Goal: Transaction & Acquisition: Subscribe to service/newsletter

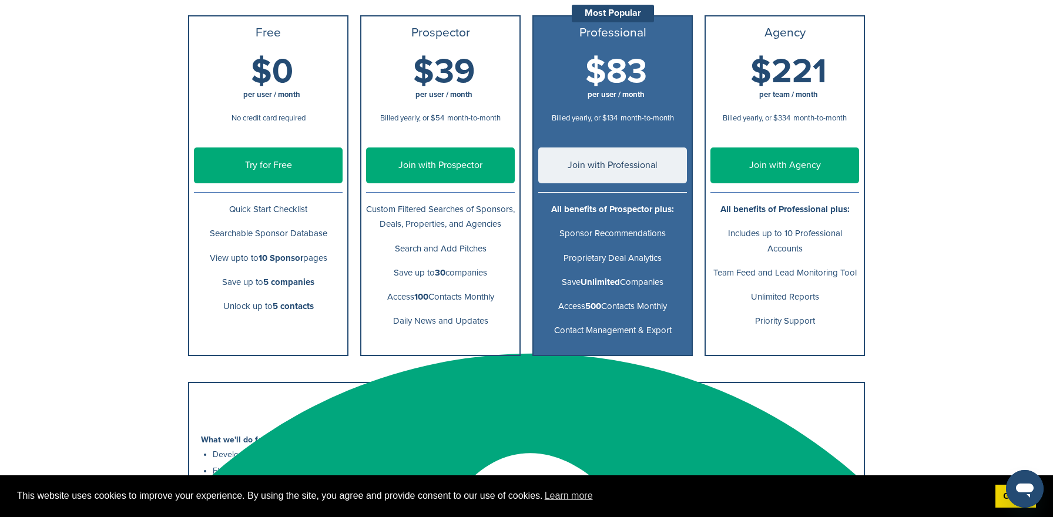
scroll to position [193, 0]
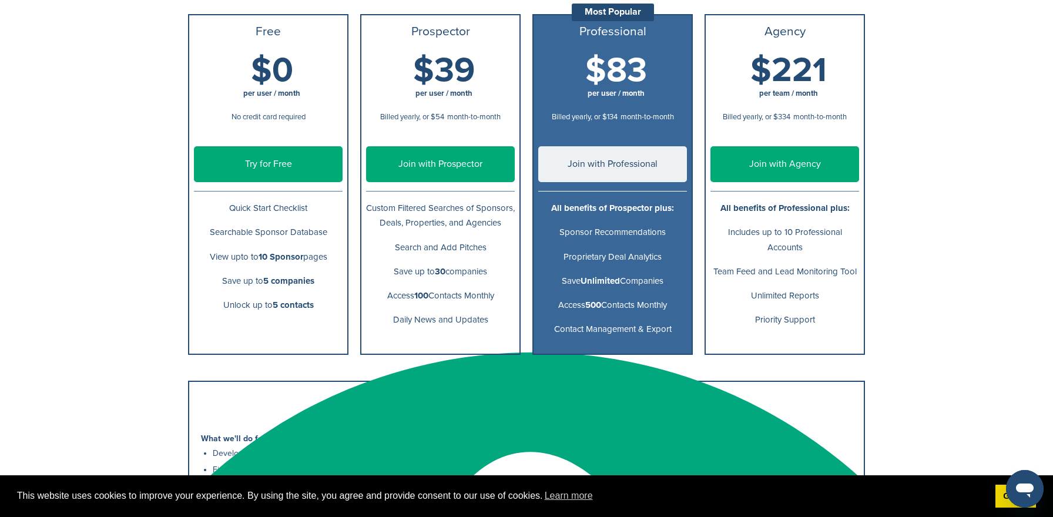
click at [290, 173] on link "Try for Free" at bounding box center [268, 164] width 149 height 36
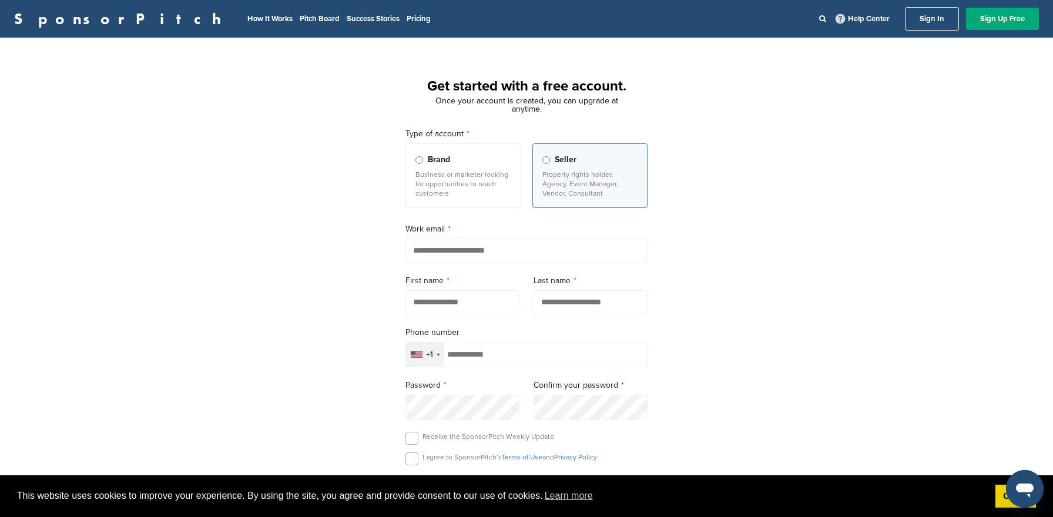
click at [457, 196] on p "Business or marketer looking for opportunities to reach customers" at bounding box center [462, 184] width 95 height 28
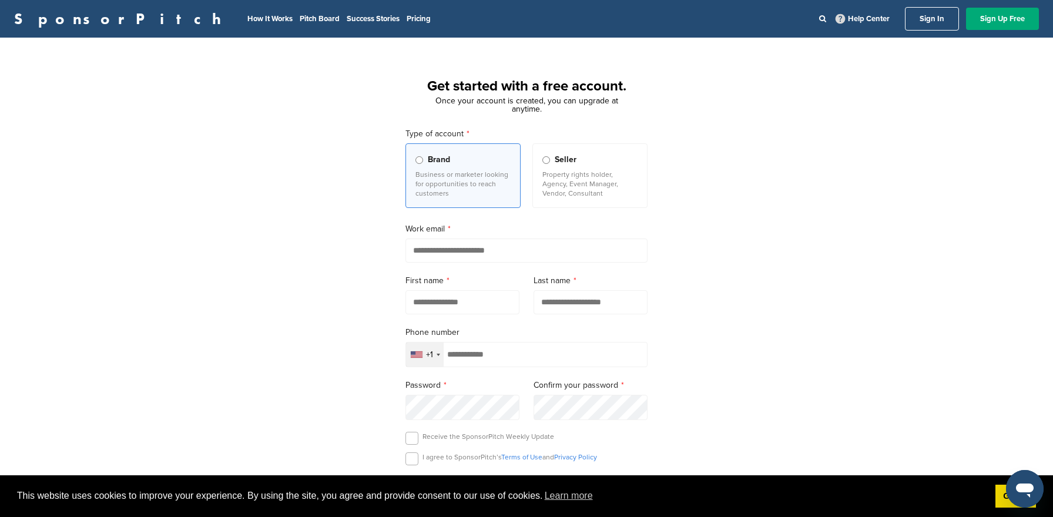
click at [561, 185] on p "Property rights holder, Agency, Event Manager, Vendor, Consultant" at bounding box center [589, 184] width 95 height 28
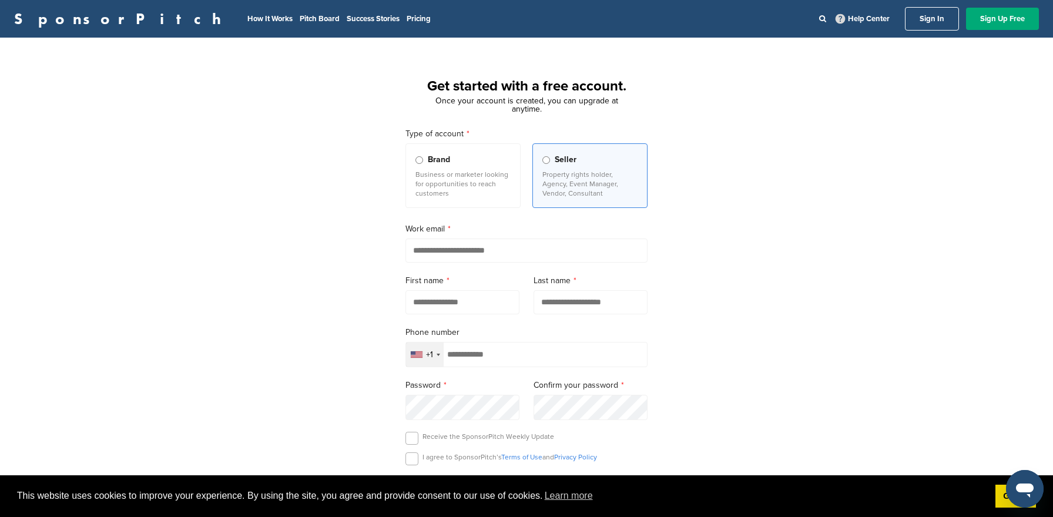
click at [459, 189] on p "Business or marketer looking for opportunities to reach customers" at bounding box center [462, 184] width 95 height 28
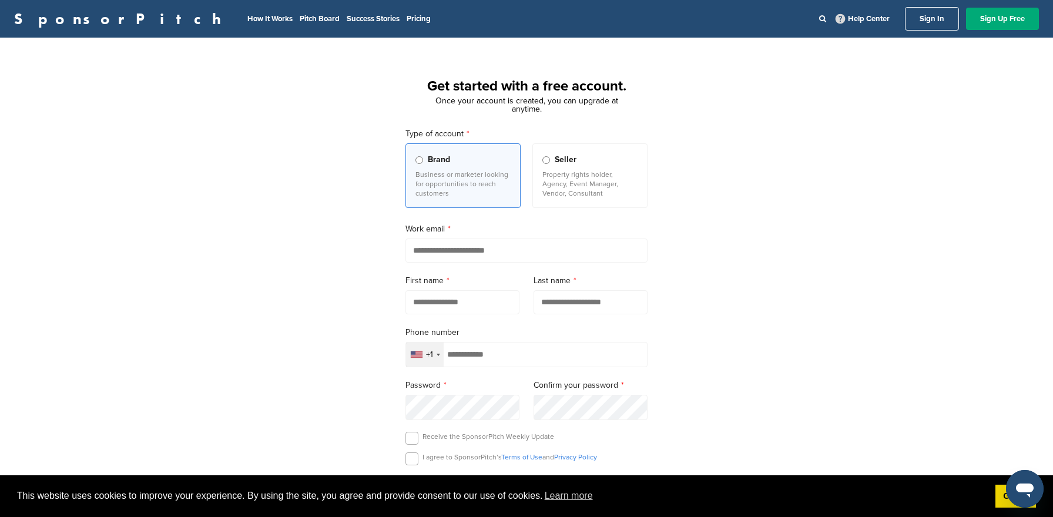
click at [463, 263] on input "email" at bounding box center [526, 250] width 242 height 24
type input "**********"
click at [476, 305] on input "text" at bounding box center [462, 302] width 114 height 24
type input "****"
type input "******"
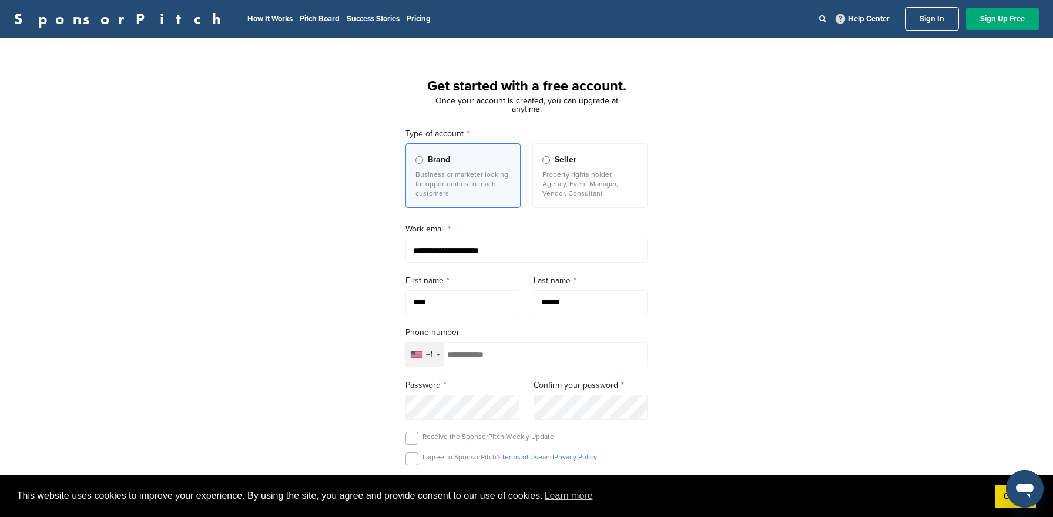
click at [479, 371] on form "**********" at bounding box center [526, 340] width 242 height 427
click at [479, 364] on input "tel" at bounding box center [526, 354] width 242 height 25
type input "**********"
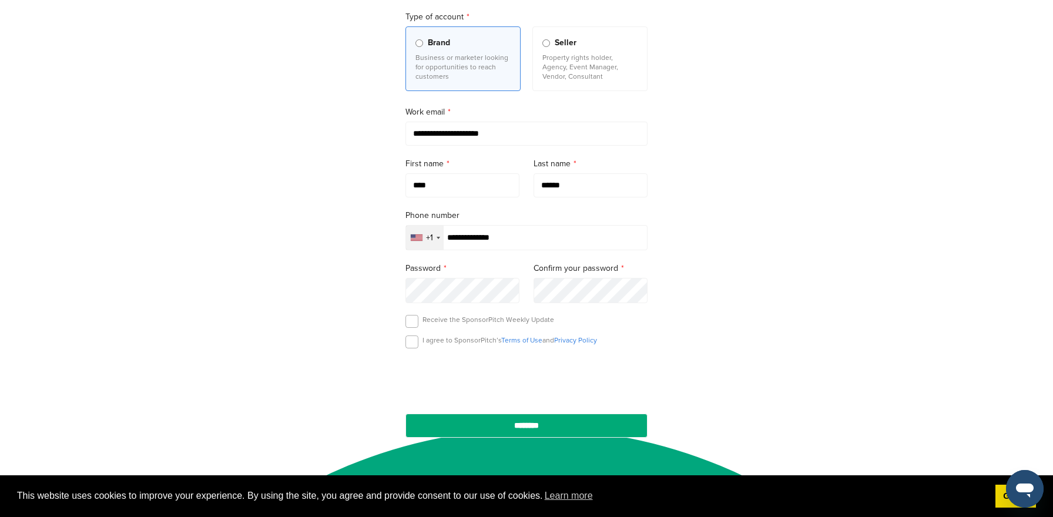
scroll to position [119, 0]
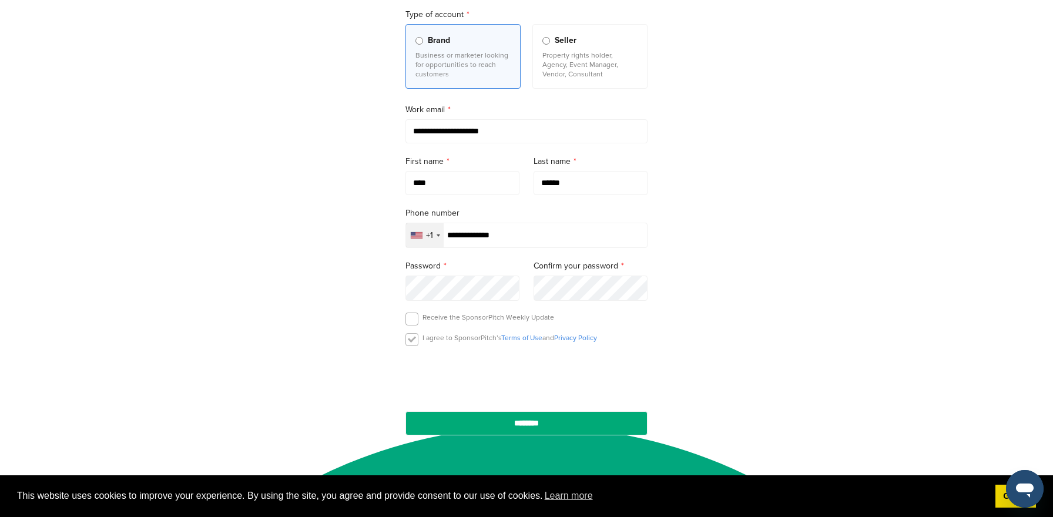
click at [411, 345] on label at bounding box center [411, 339] width 13 height 13
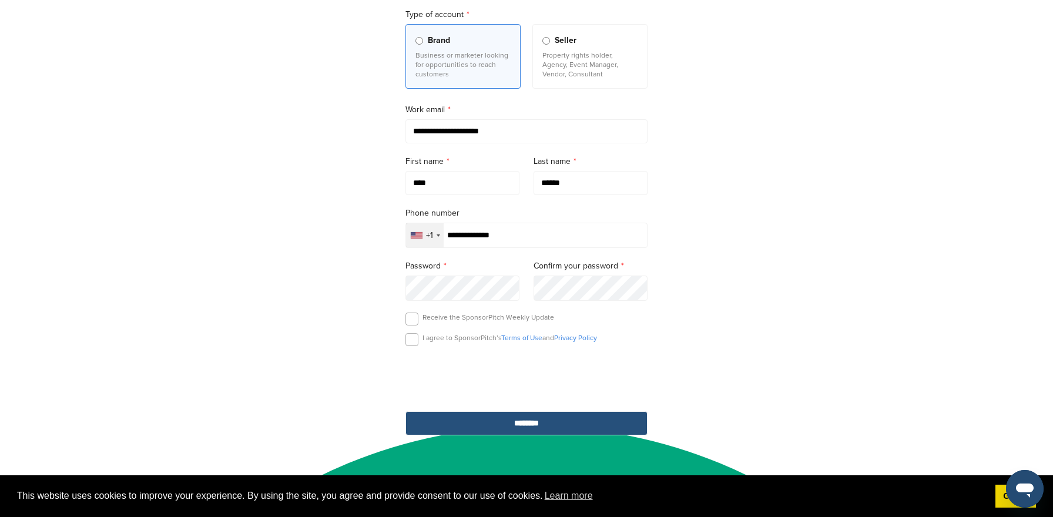
click at [508, 421] on input "********" at bounding box center [526, 423] width 242 height 24
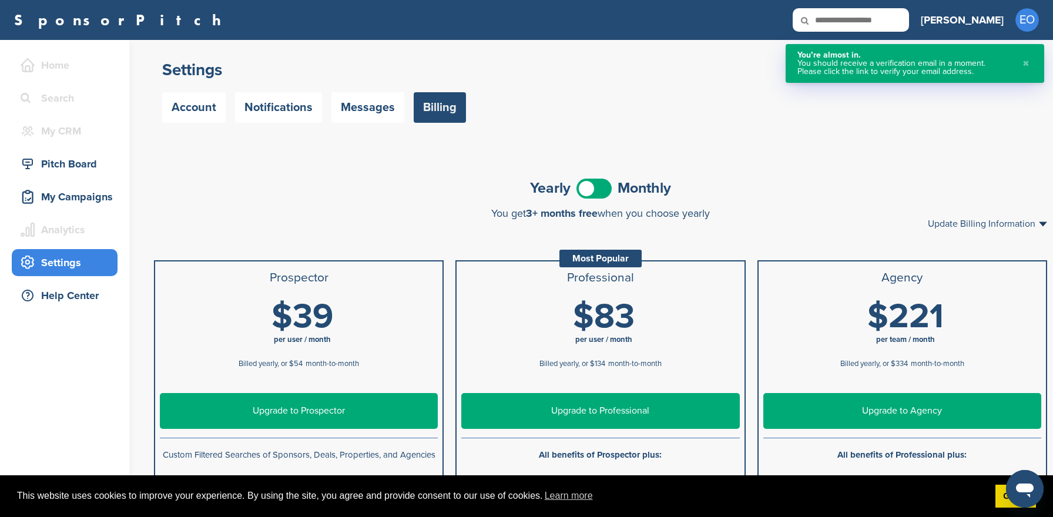
scroll to position [701, 0]
click at [96, 167] on div "Pitch Board" at bounding box center [68, 163] width 100 height 21
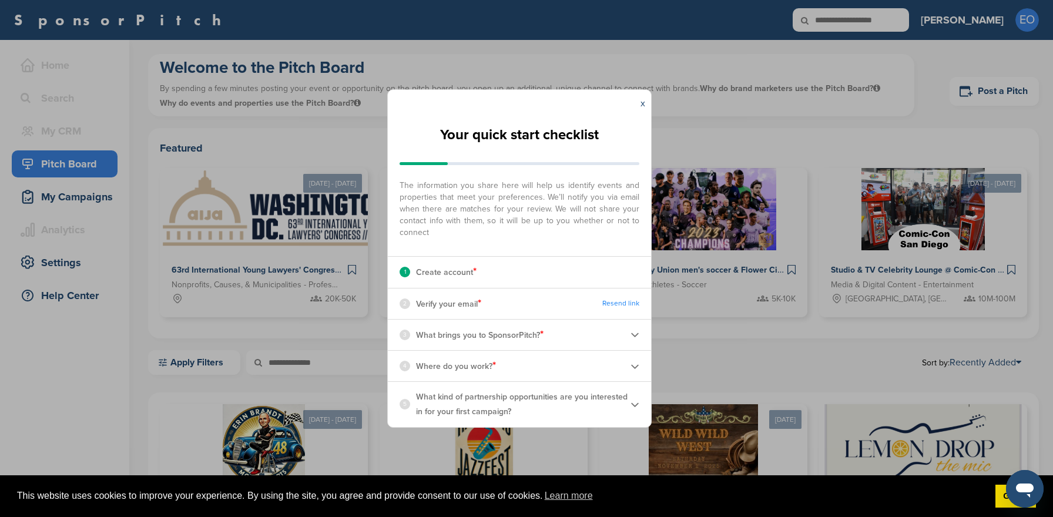
scroll to position [701, 0]
click at [643, 102] on link "x" at bounding box center [642, 104] width 5 height 12
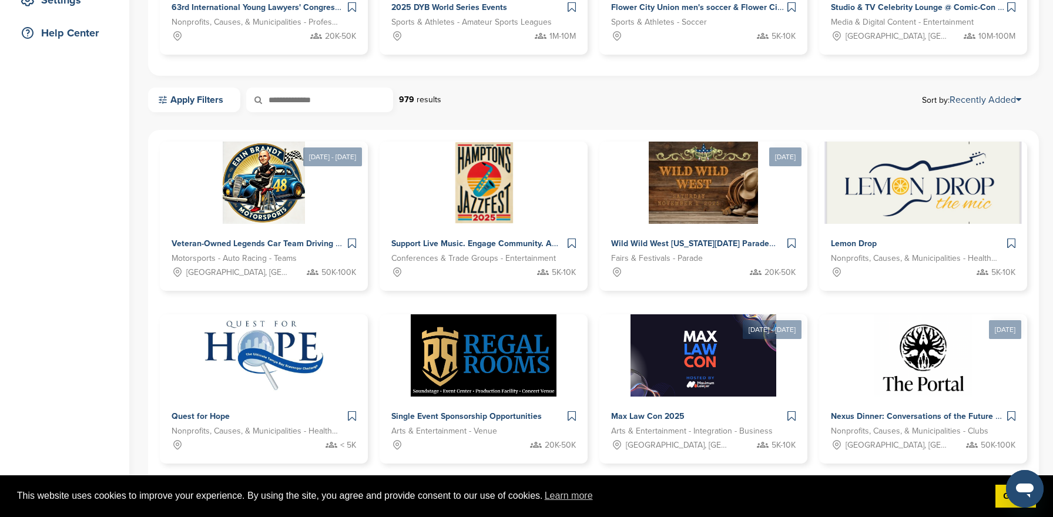
scroll to position [325, 0]
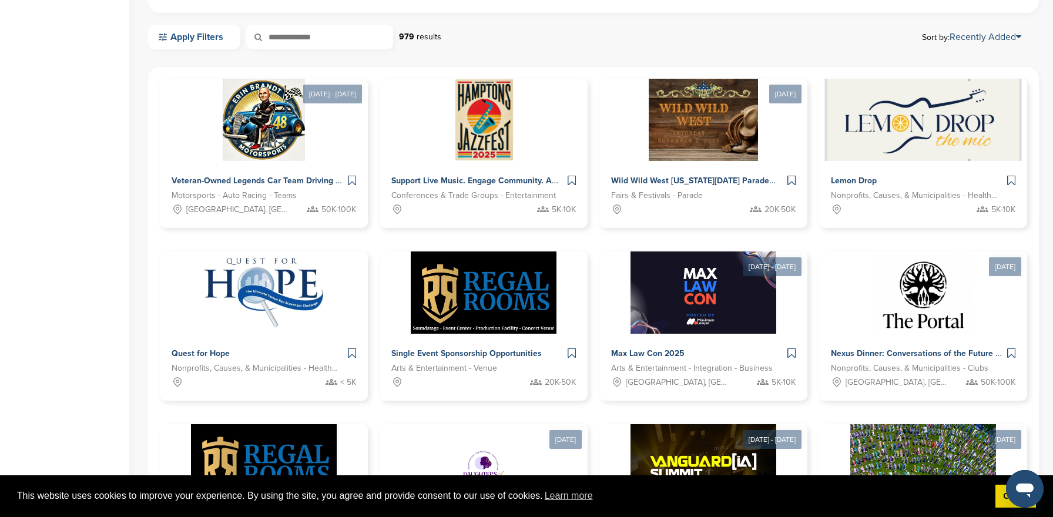
click at [190, 38] on link "Apply Filters" at bounding box center [194, 37] width 92 height 25
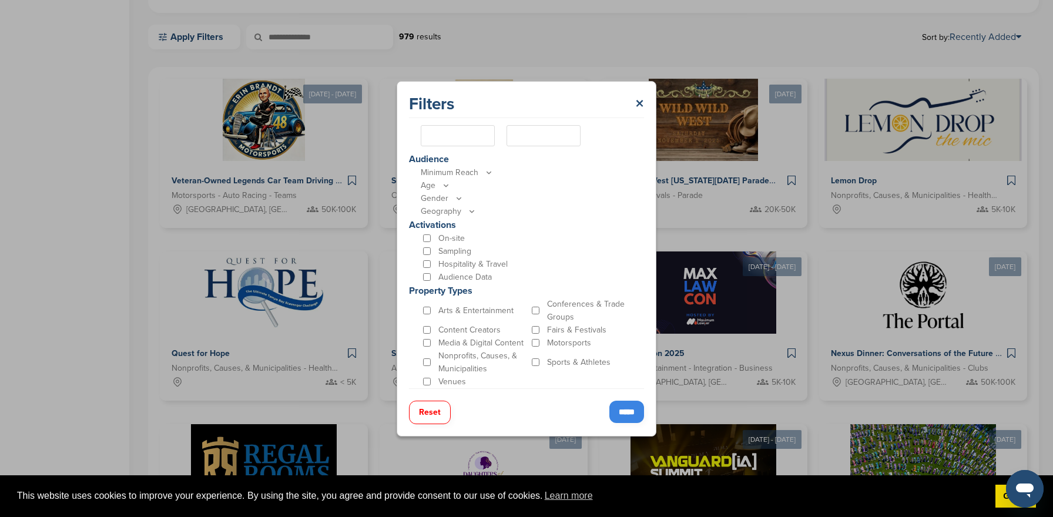
scroll to position [278, 0]
click at [617, 412] on input "*****" at bounding box center [626, 412] width 35 height 22
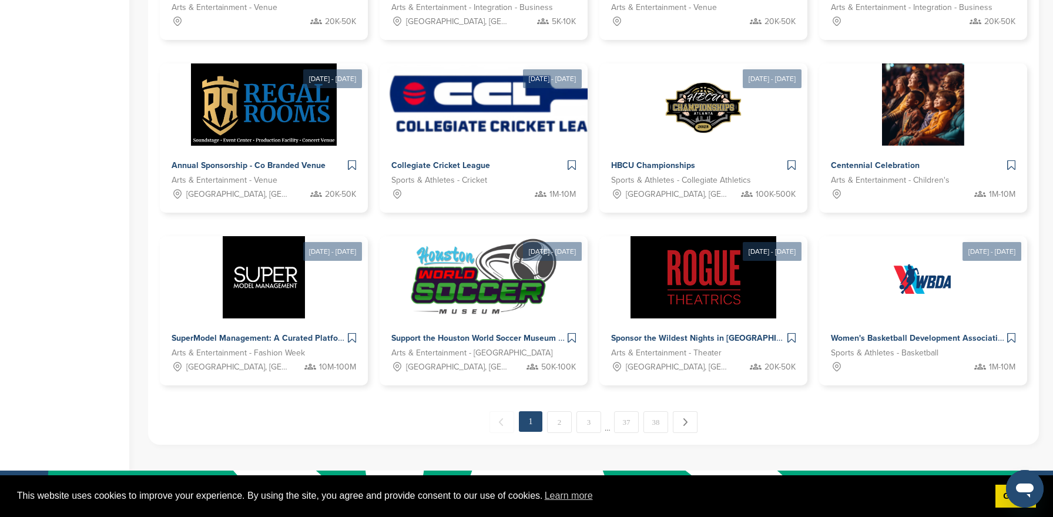
scroll to position [559, 0]
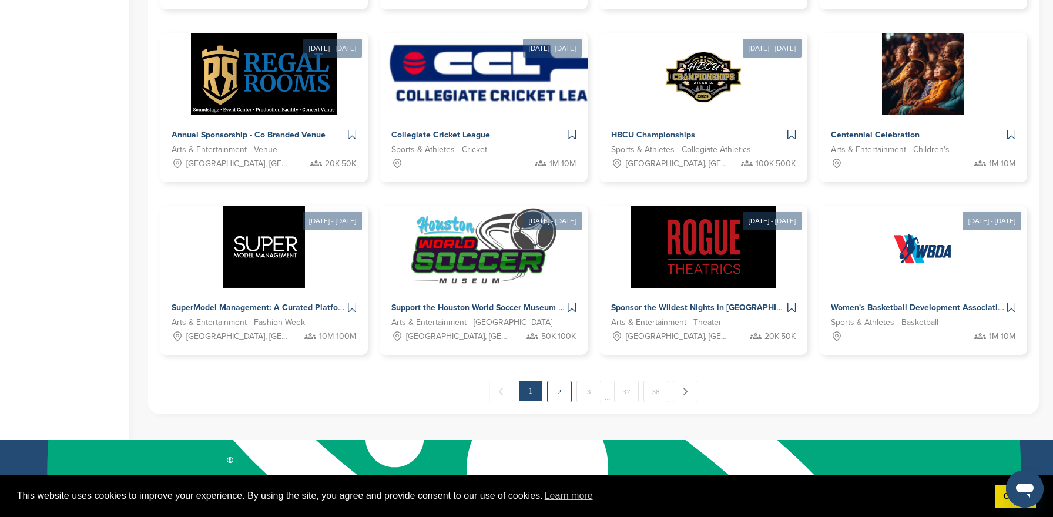
click at [553, 393] on link "2" at bounding box center [559, 392] width 25 height 22
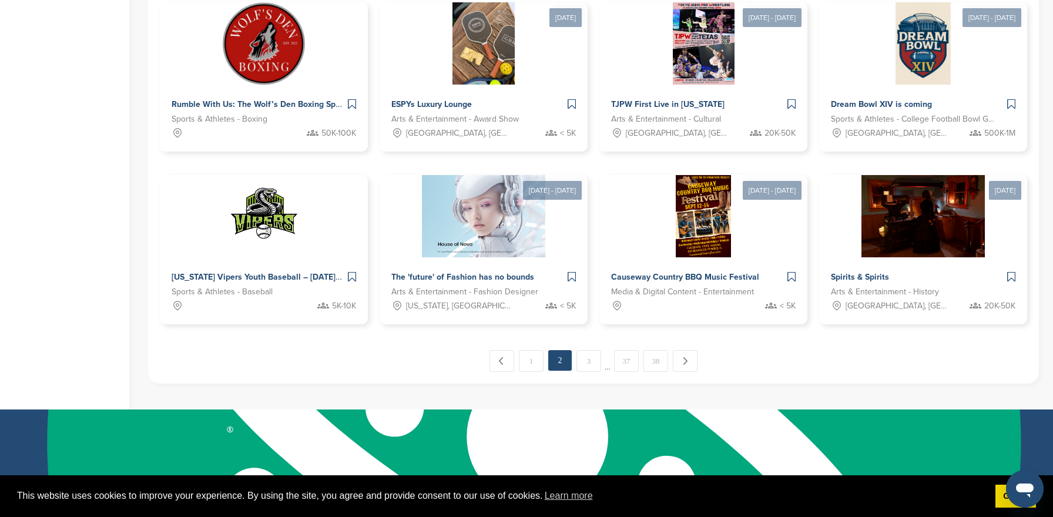
scroll to position [753, 0]
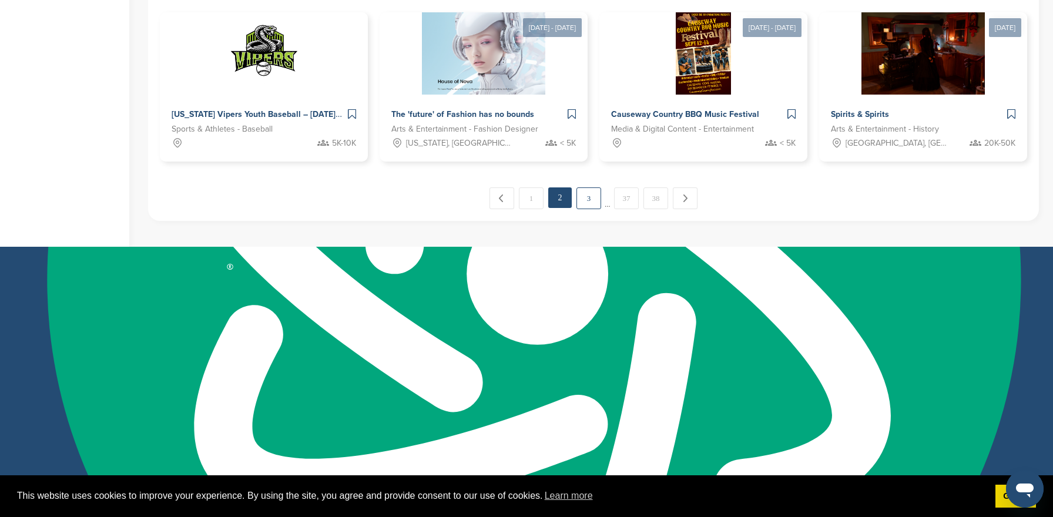
click at [586, 198] on link "3" at bounding box center [588, 198] width 25 height 22
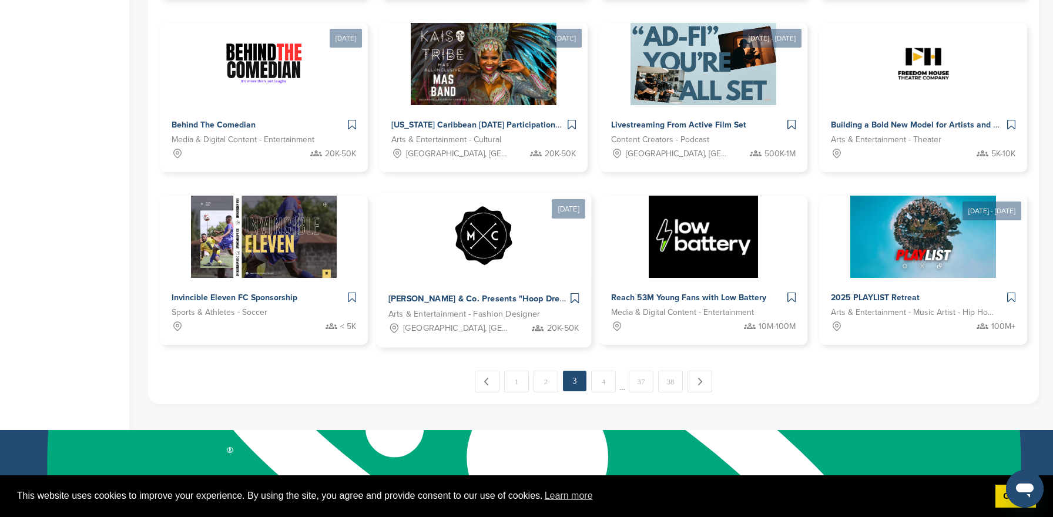
scroll to position [575, 0]
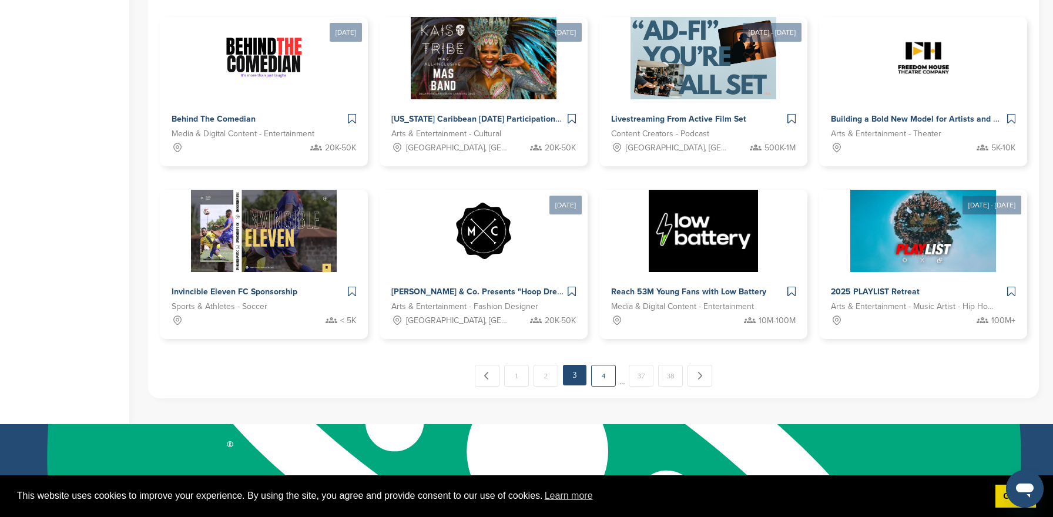
click at [601, 375] on link "4" at bounding box center [603, 376] width 25 height 22
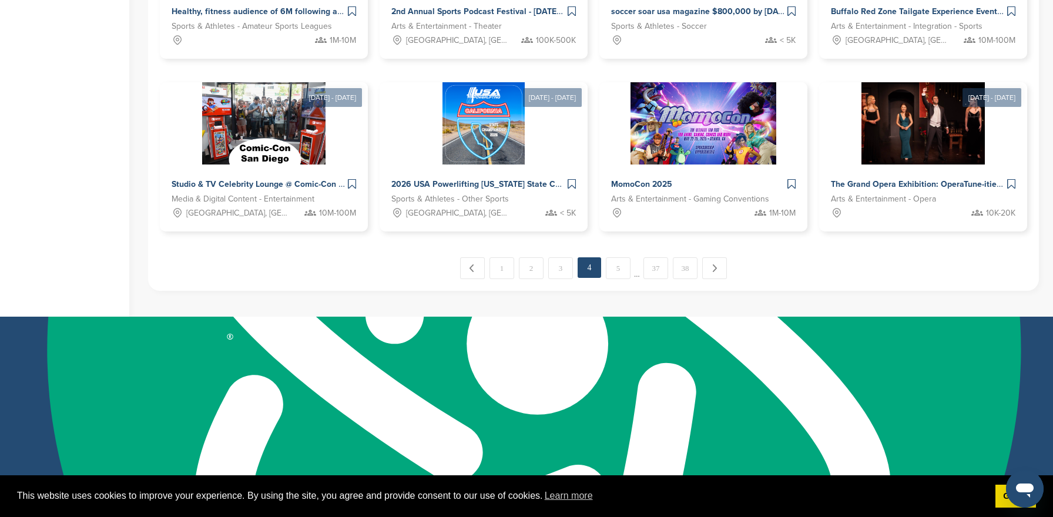
scroll to position [753, 0]
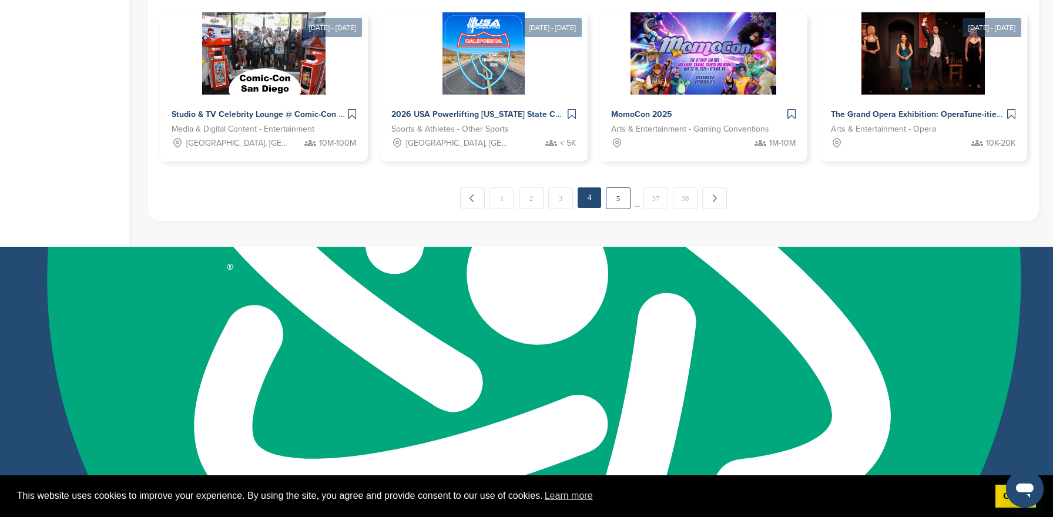
click at [613, 196] on link "5" at bounding box center [618, 198] width 25 height 22
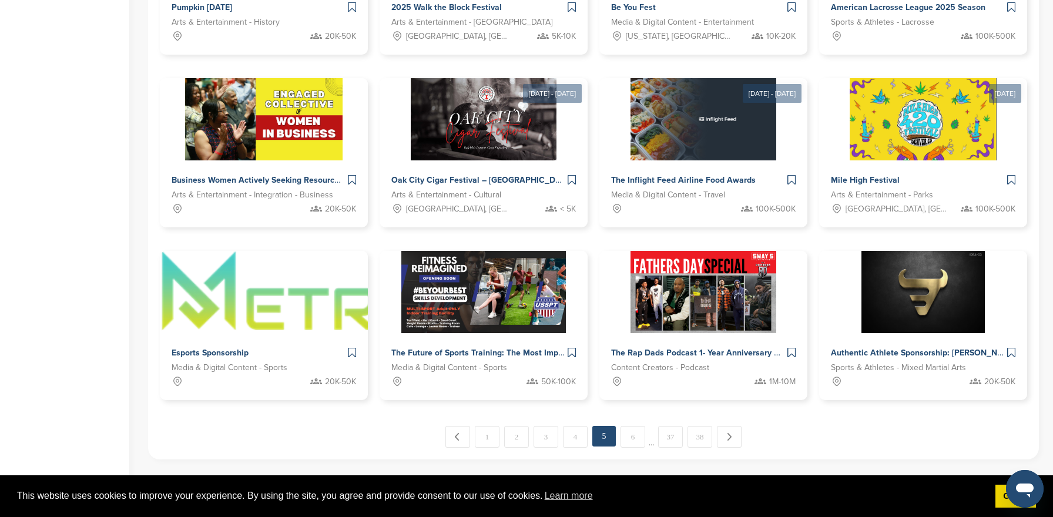
scroll to position [578, 0]
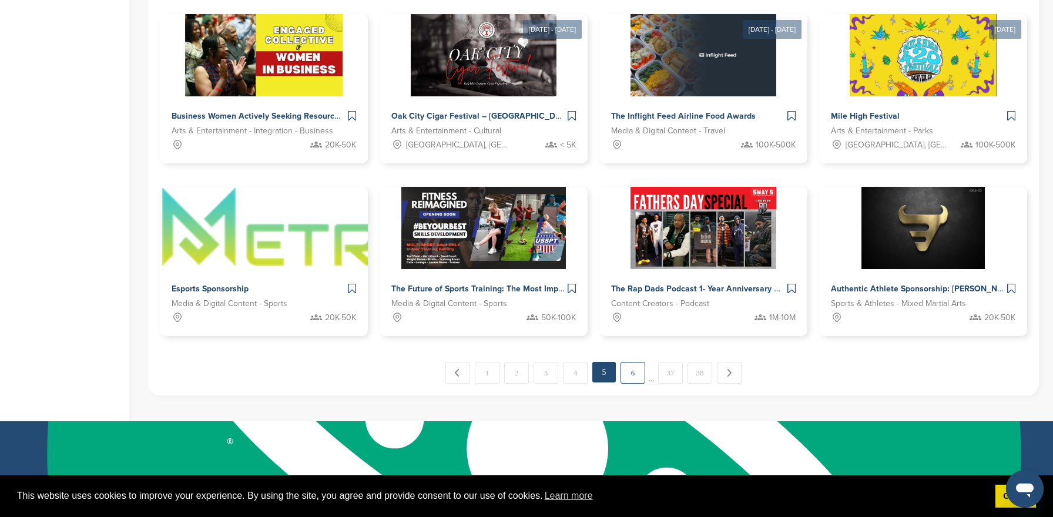
click at [628, 372] on link "6" at bounding box center [632, 373] width 25 height 22
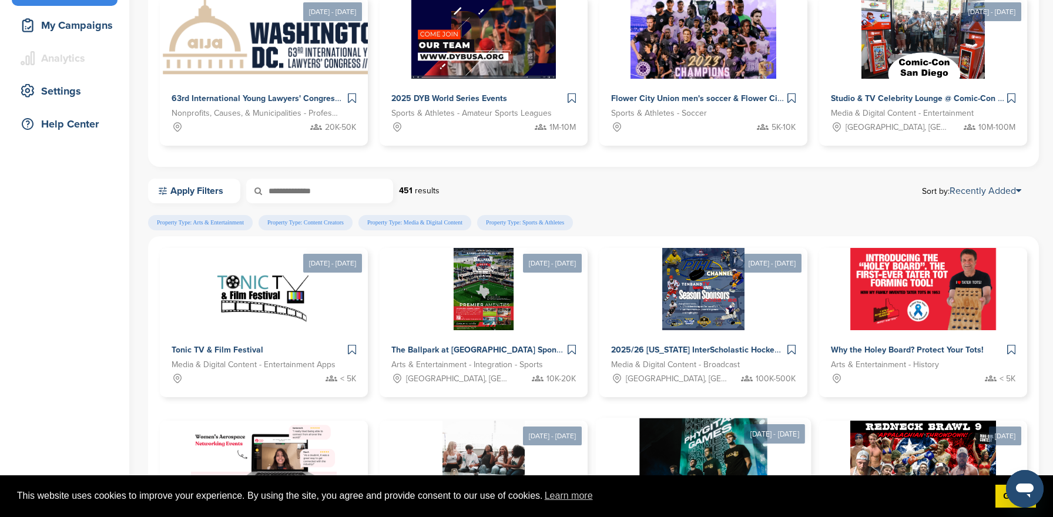
scroll to position [179, 0]
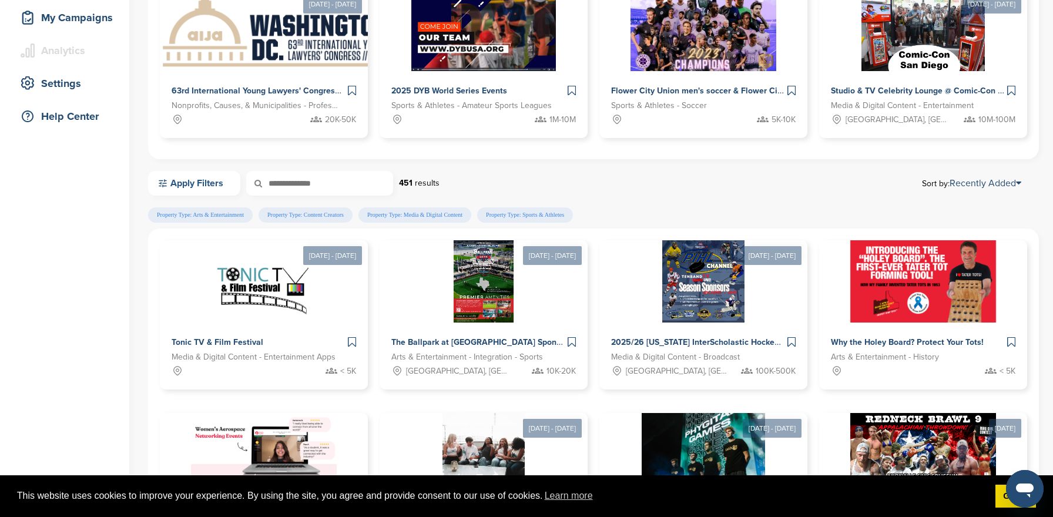
click at [189, 190] on link "Apply Filters" at bounding box center [194, 183] width 92 height 25
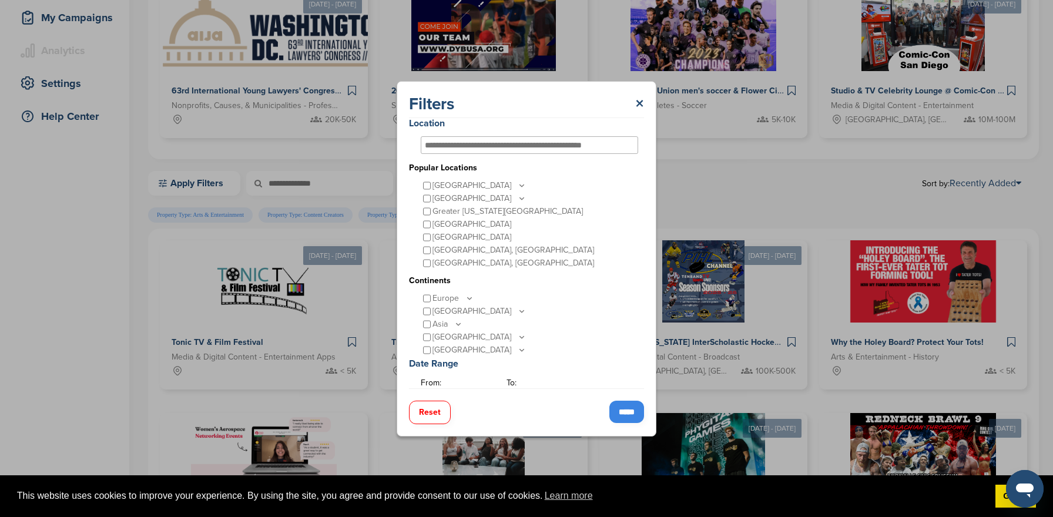
scroll to position [1, 0]
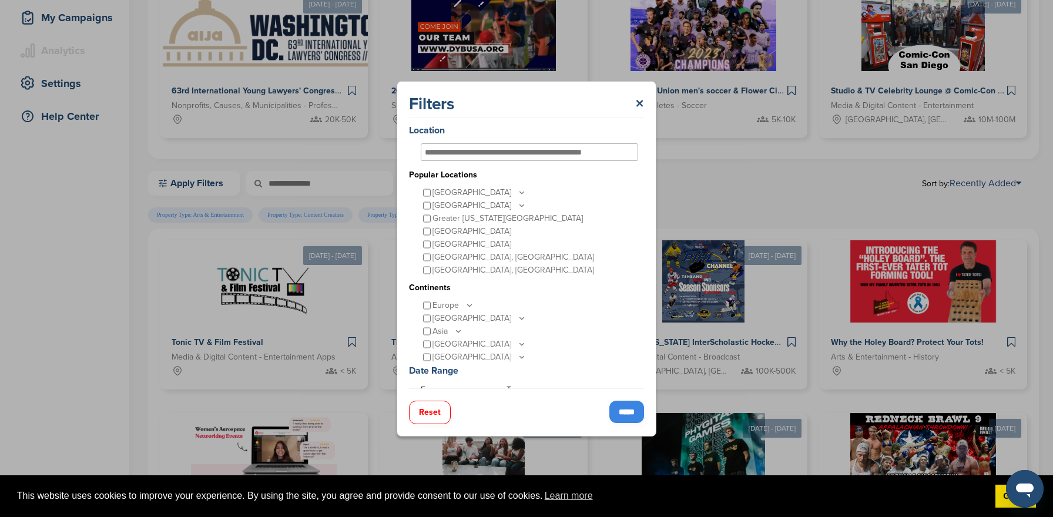
click at [520, 192] on icon at bounding box center [522, 193] width 4 height 2
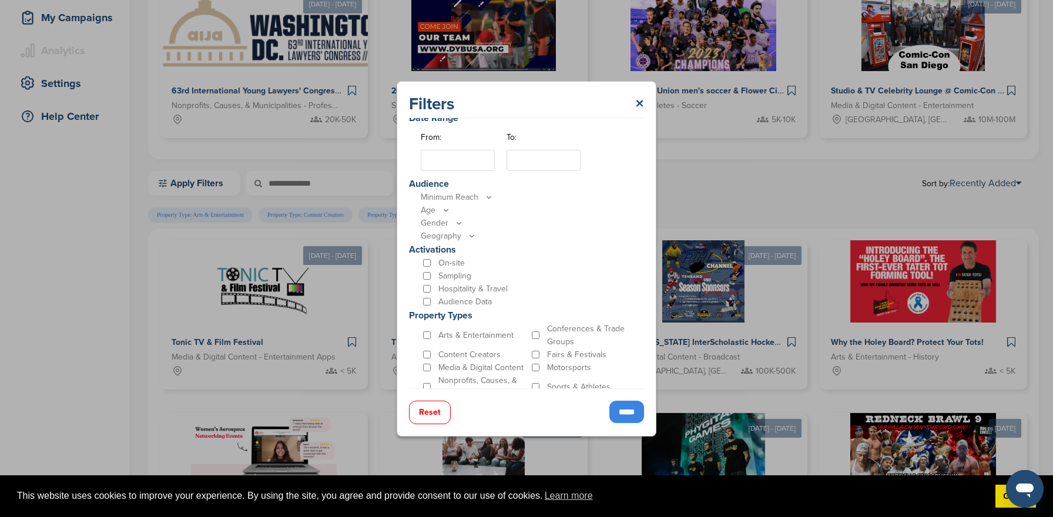
scroll to position [345, 0]
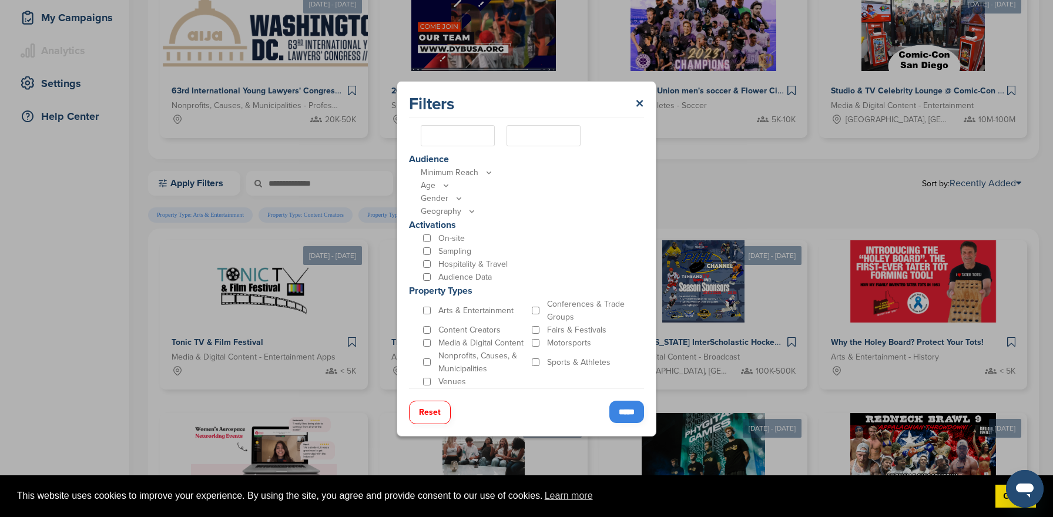
click at [624, 417] on input "*****" at bounding box center [626, 412] width 35 height 22
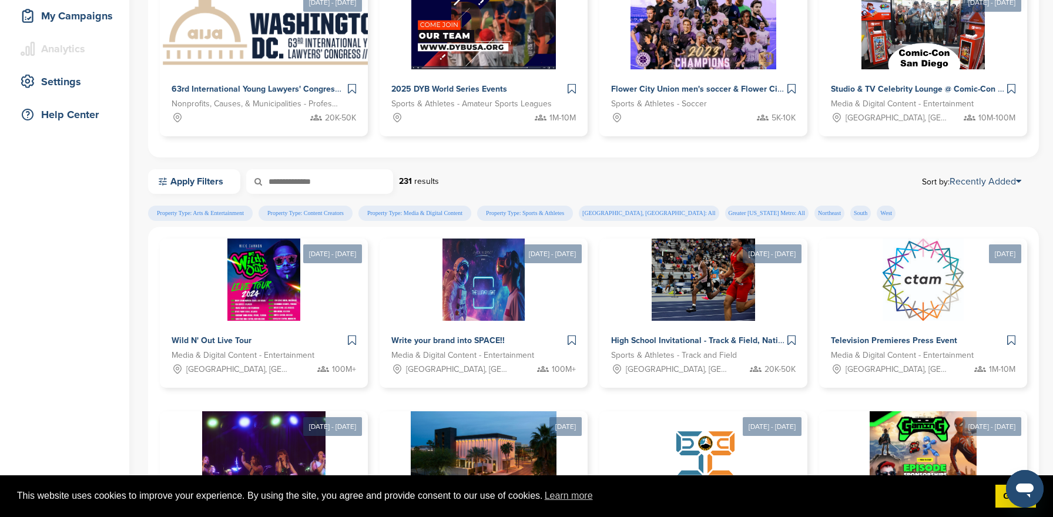
scroll to position [182, 0]
click at [973, 182] on link "Recently Added" at bounding box center [985, 181] width 72 height 12
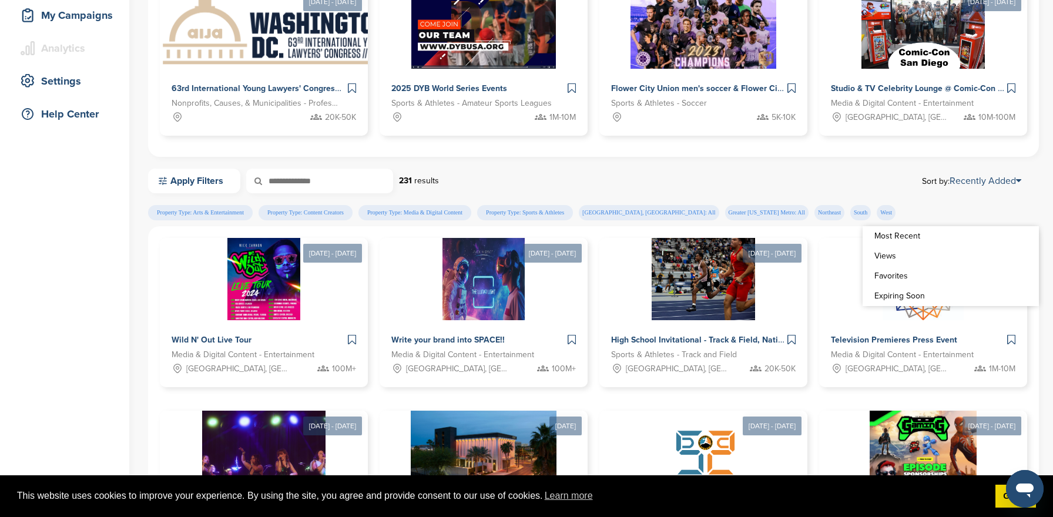
click at [917, 204] on div "Apply Filters 231 results Sort by: Recently Added" at bounding box center [593, 187] width 891 height 36
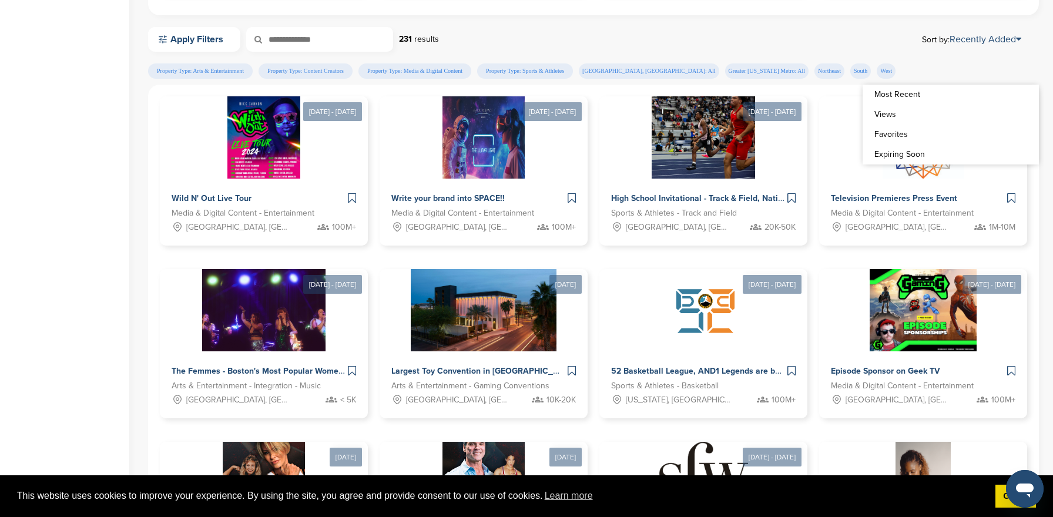
scroll to position [325, 0]
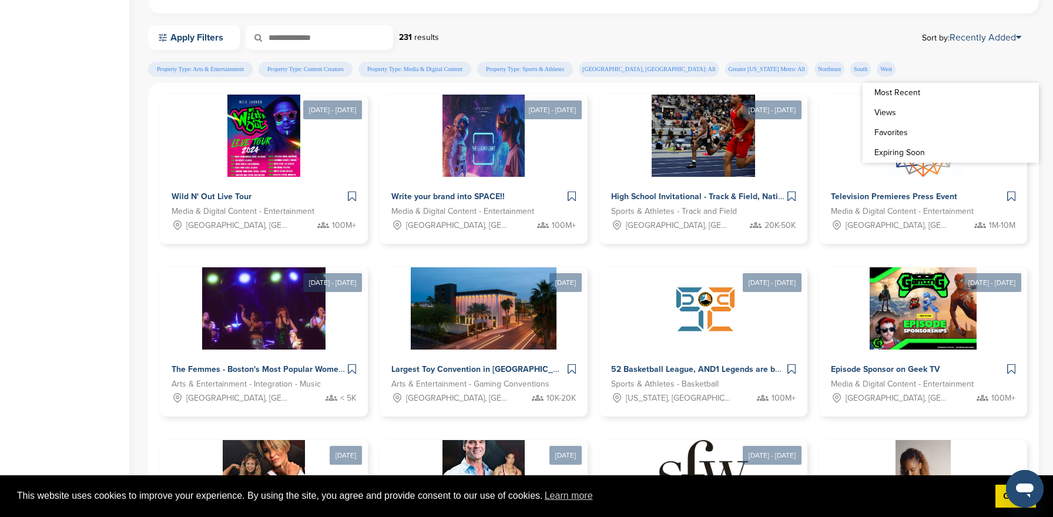
click at [92, 369] on div "Home Search My CRM You are currently on SponsorPitch for Brands - Free. To acce…" at bounding box center [64, 194] width 129 height 959
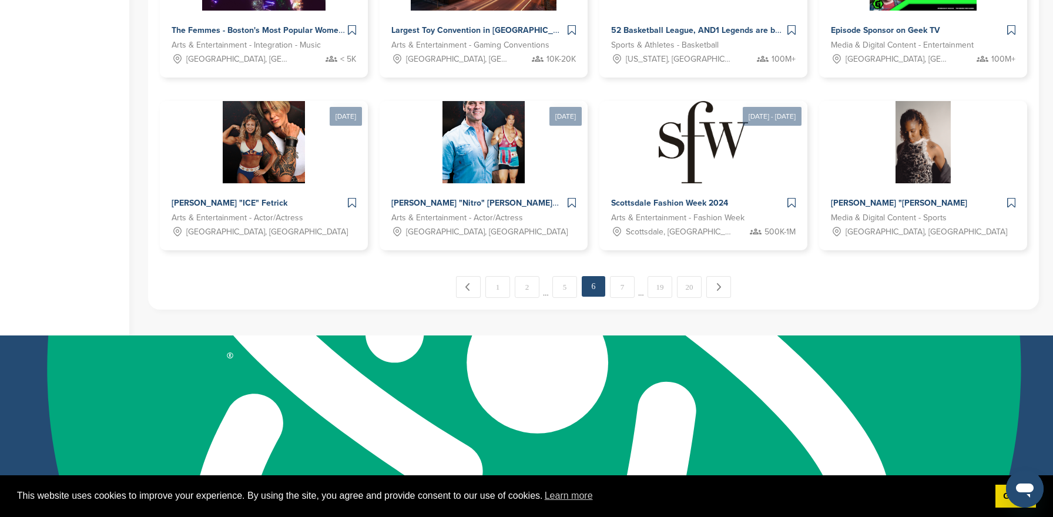
scroll to position [700, 0]
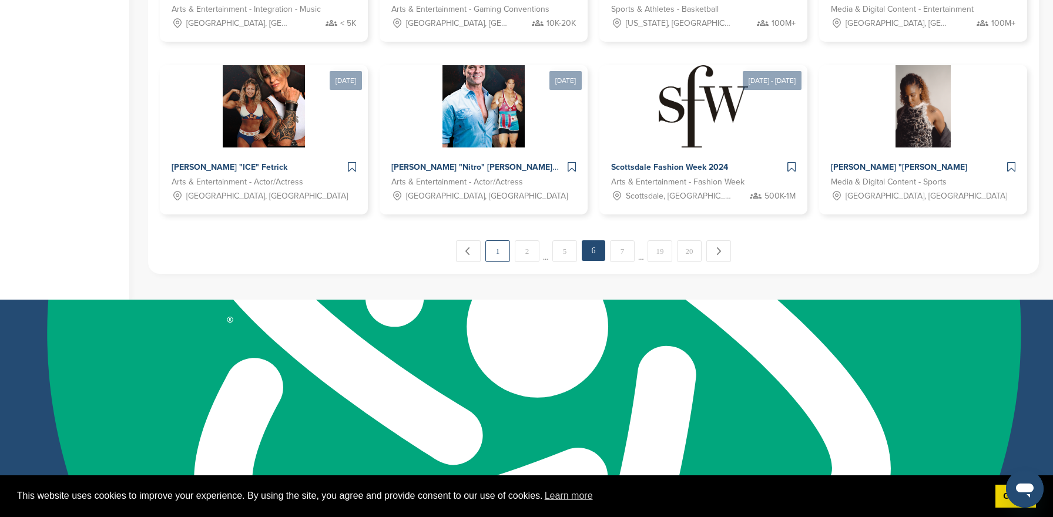
click at [493, 257] on link "1" at bounding box center [497, 251] width 25 height 22
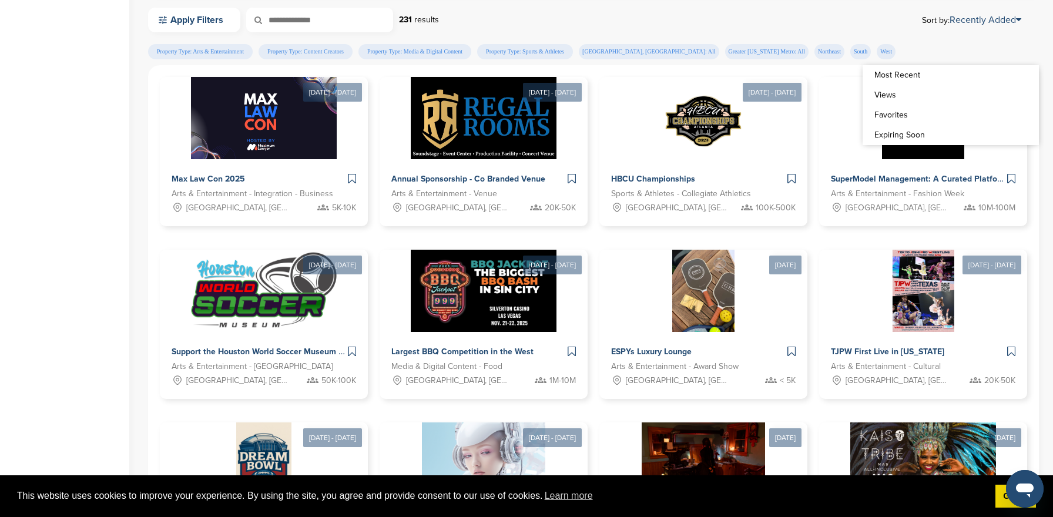
scroll to position [348, 0]
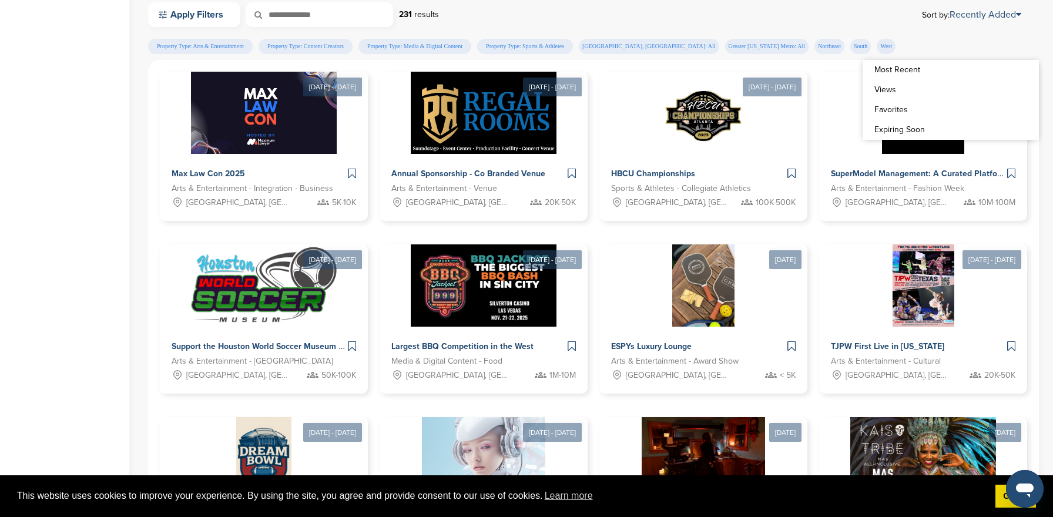
click at [0, 256] on div "Home Search My CRM You are currently on SponsorPitch for Brands - Free. To acce…" at bounding box center [64, 171] width 129 height 959
click at [914, 71] on link "Most Recent" at bounding box center [950, 70] width 176 height 20
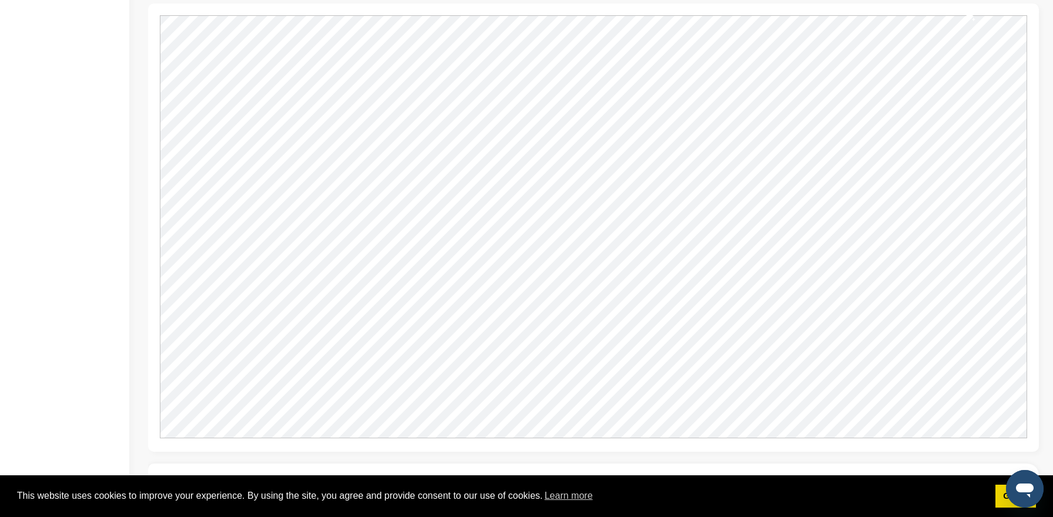
scroll to position [1480, 0]
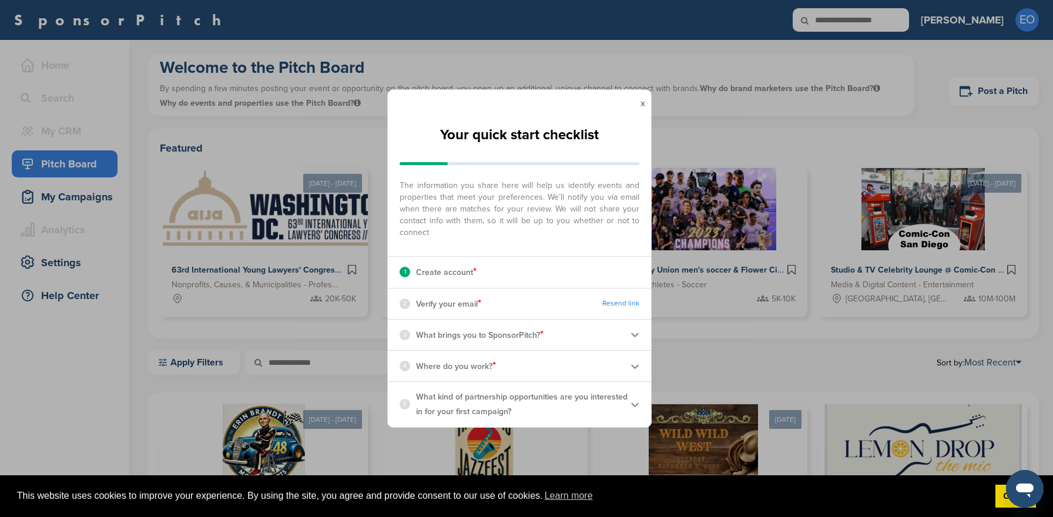
scroll to position [701, 0]
click at [642, 102] on link "x" at bounding box center [642, 104] width 5 height 12
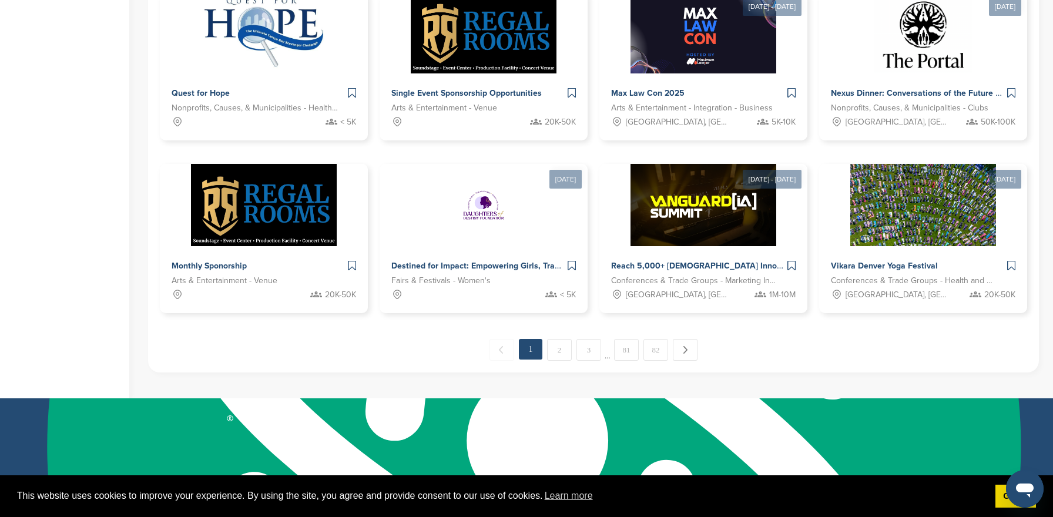
scroll to position [588, 0]
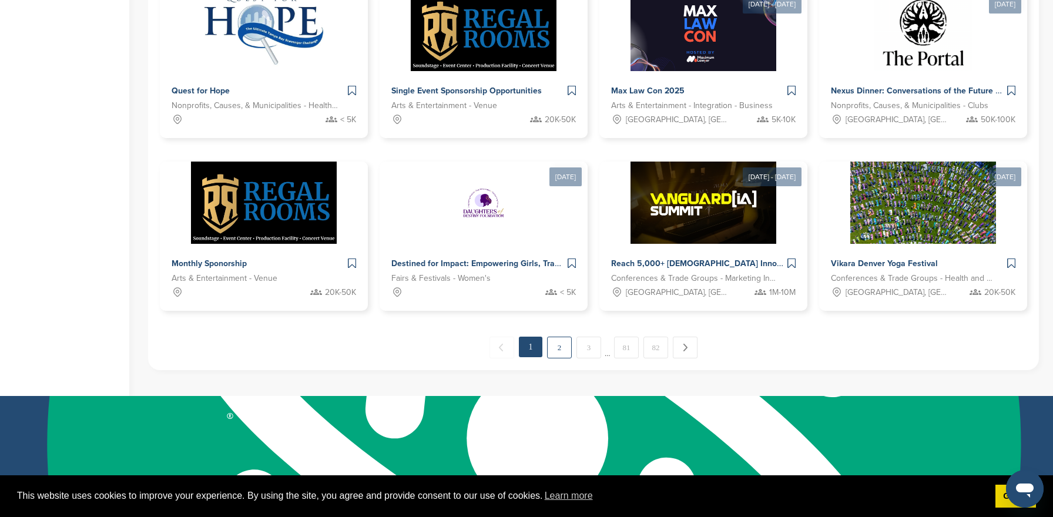
click at [549, 340] on link "2" at bounding box center [559, 348] width 25 height 22
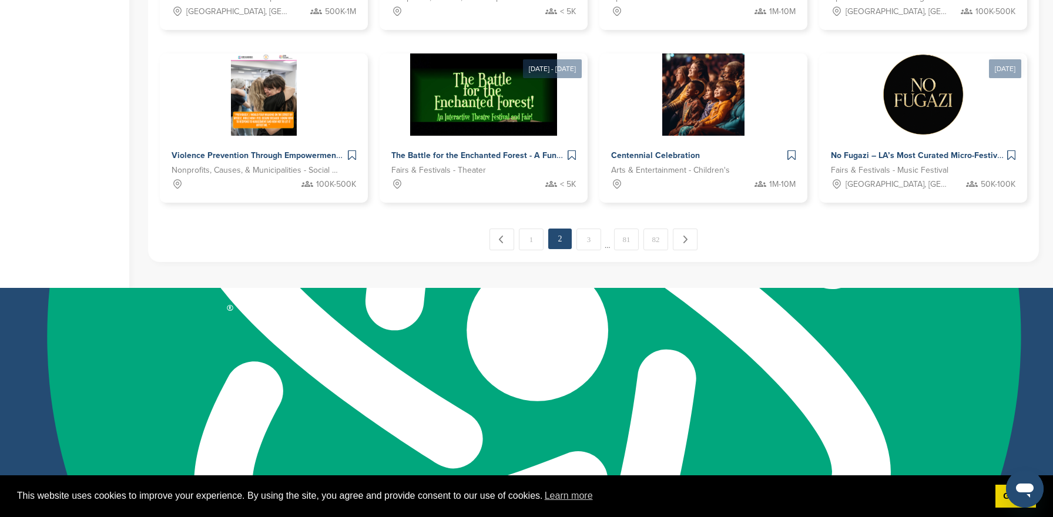
scroll to position [698, 0]
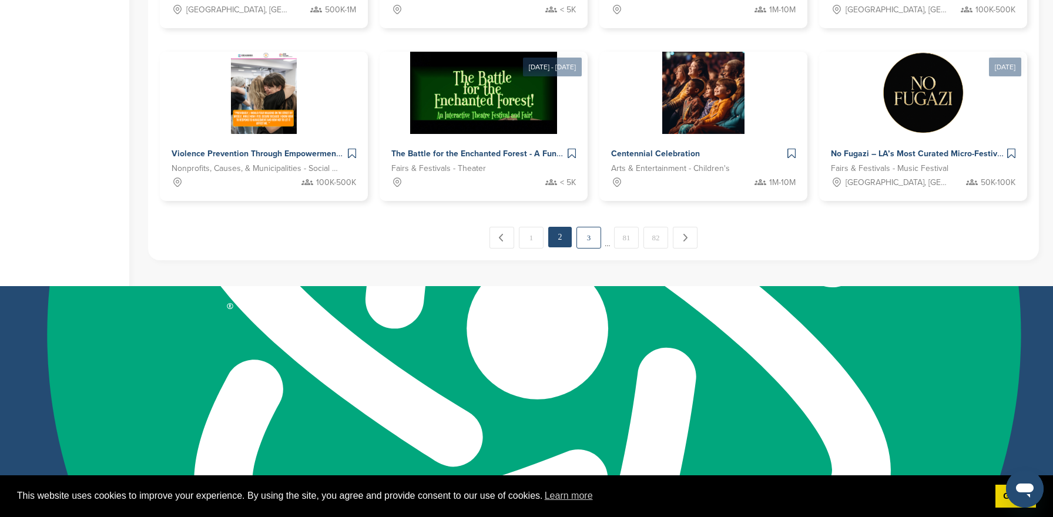
click at [580, 236] on link "3" at bounding box center [588, 238] width 25 height 22
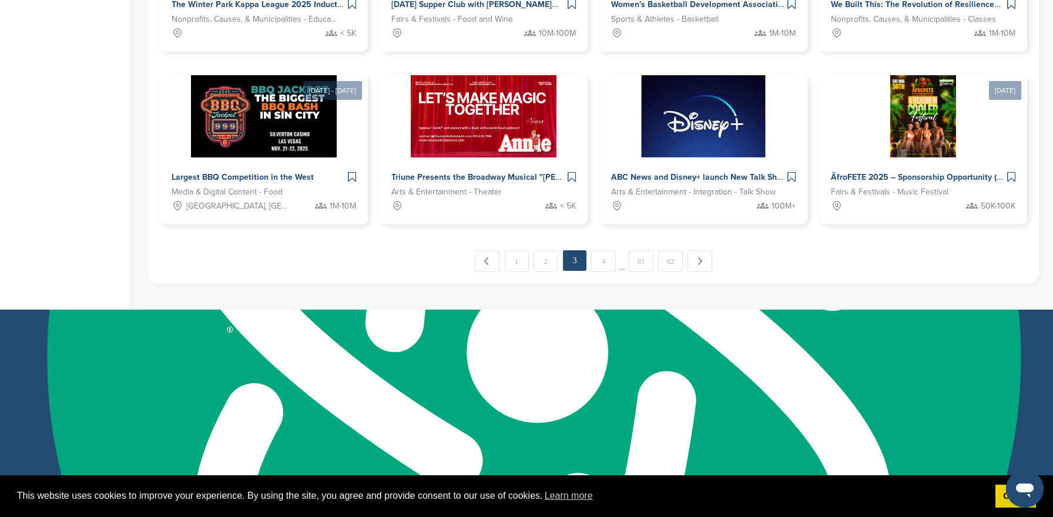
scroll to position [675, 0]
click at [596, 257] on link "4" at bounding box center [603, 261] width 25 height 22
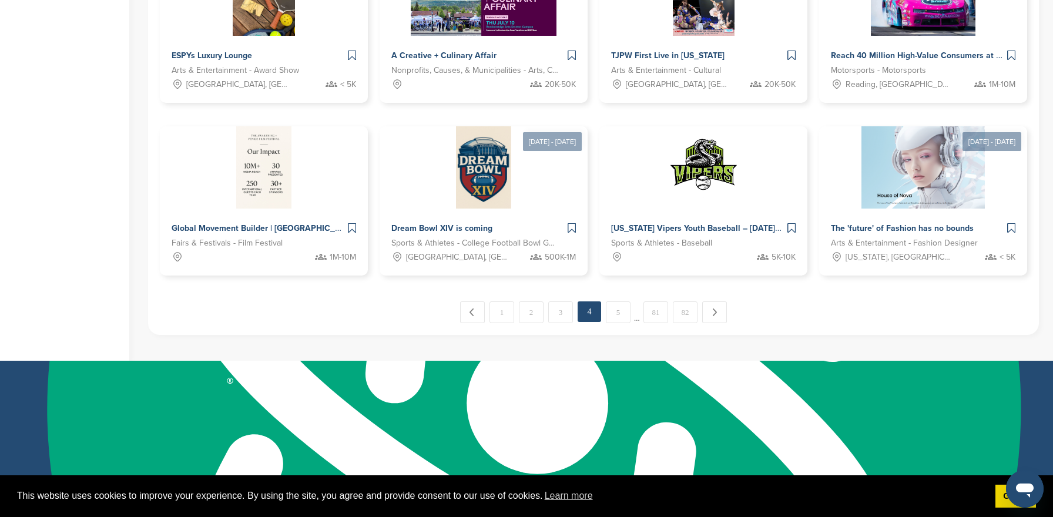
scroll to position [623, 0]
click at [617, 312] on link "5" at bounding box center [618, 313] width 25 height 22
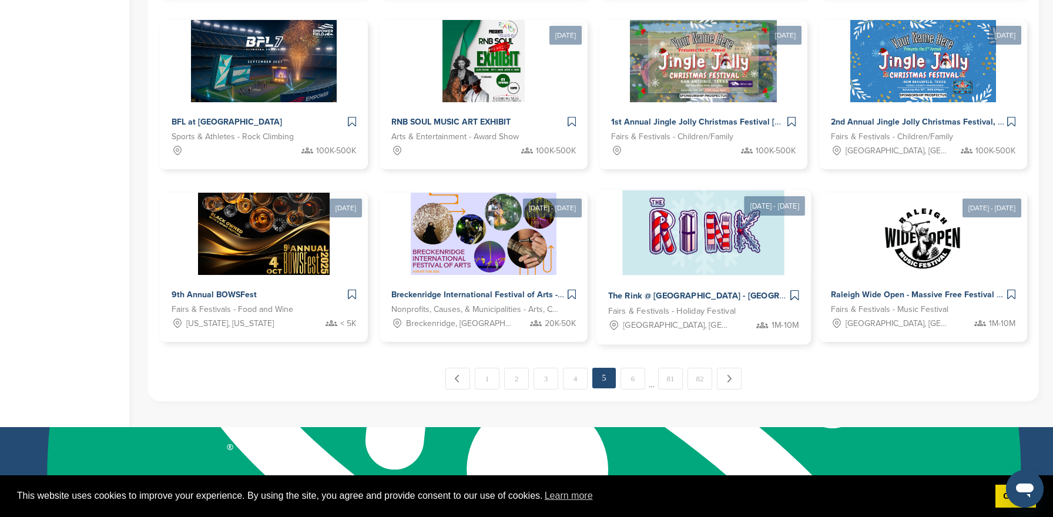
scroll to position [556, 0]
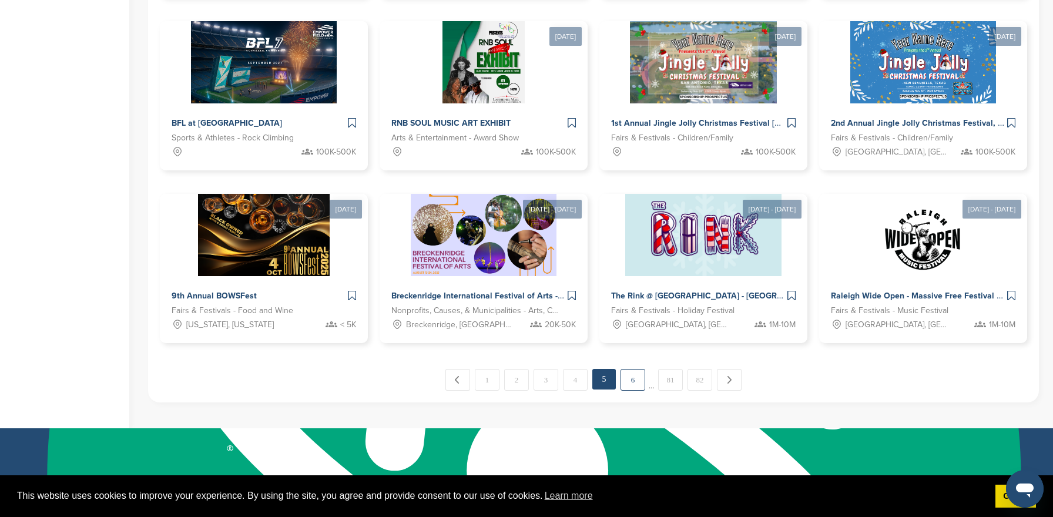
click at [628, 381] on link "6" at bounding box center [632, 380] width 25 height 22
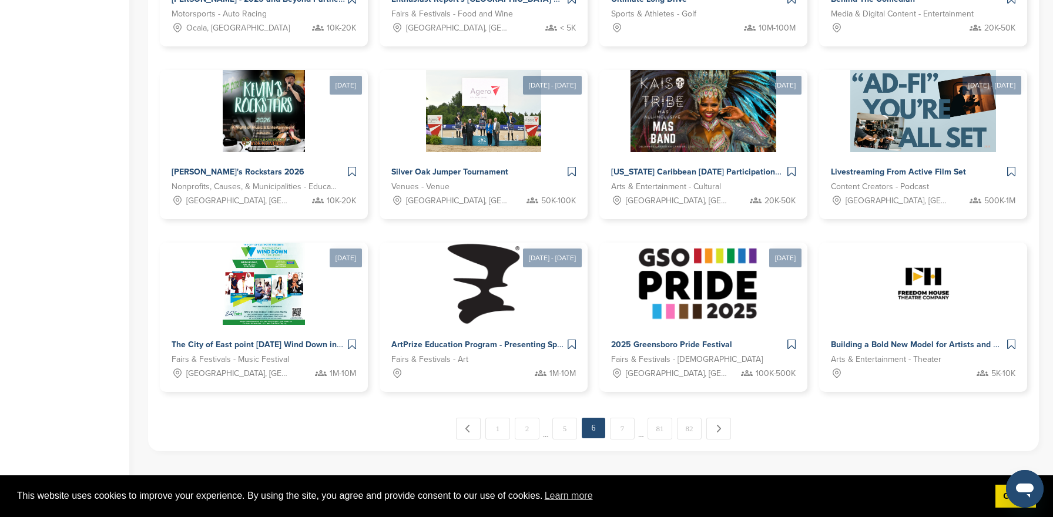
scroll to position [506, 0]
click at [623, 428] on link "7" at bounding box center [622, 429] width 25 height 22
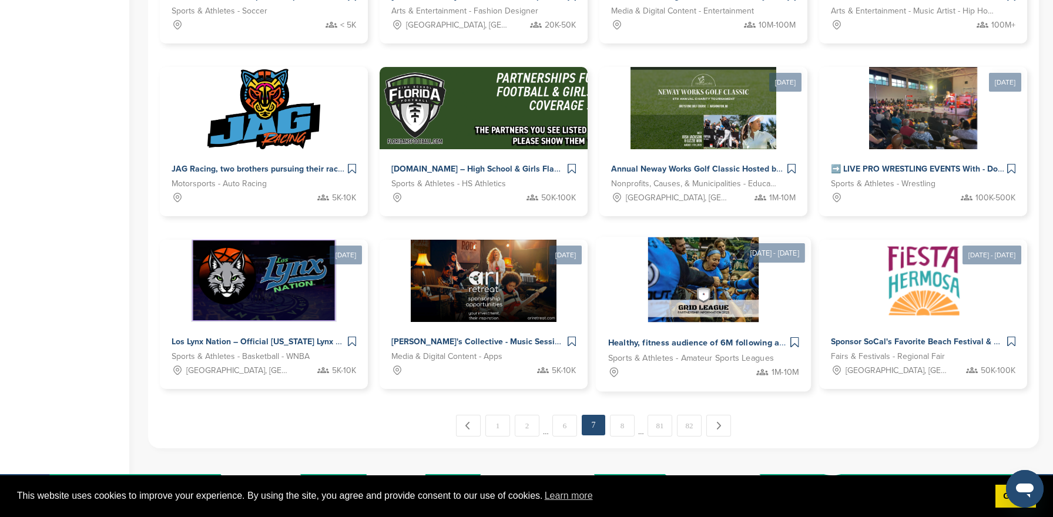
scroll to position [511, 0]
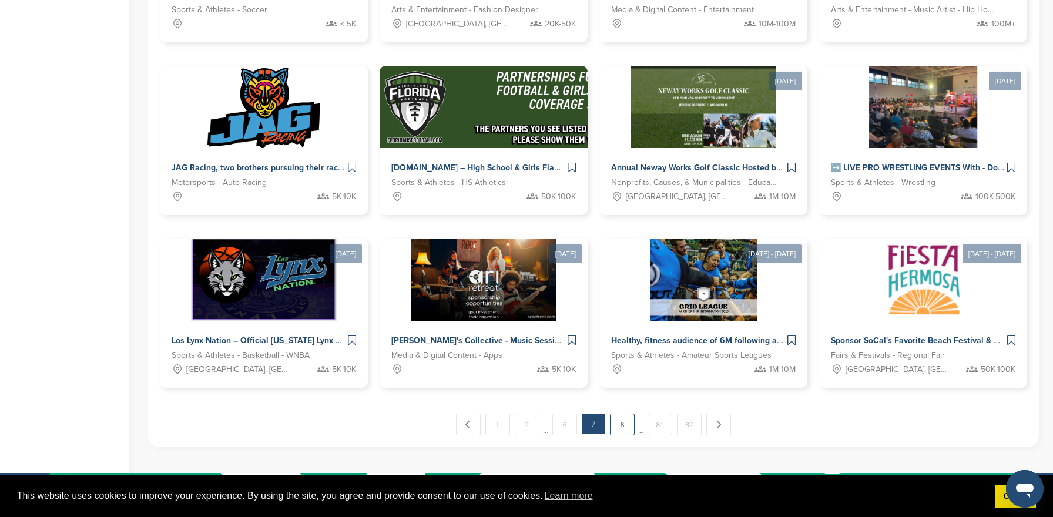
click at [627, 431] on link "8" at bounding box center [622, 425] width 25 height 22
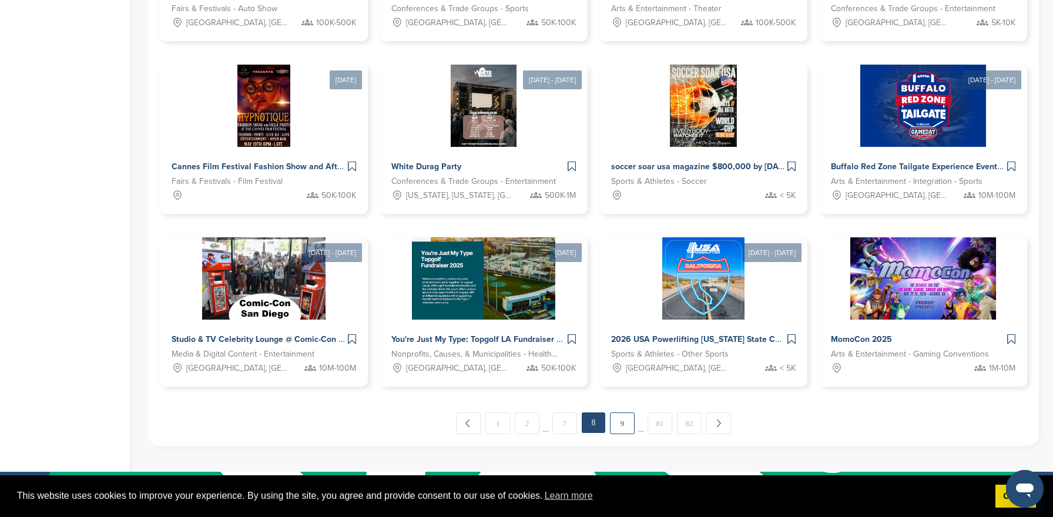
scroll to position [519, 0]
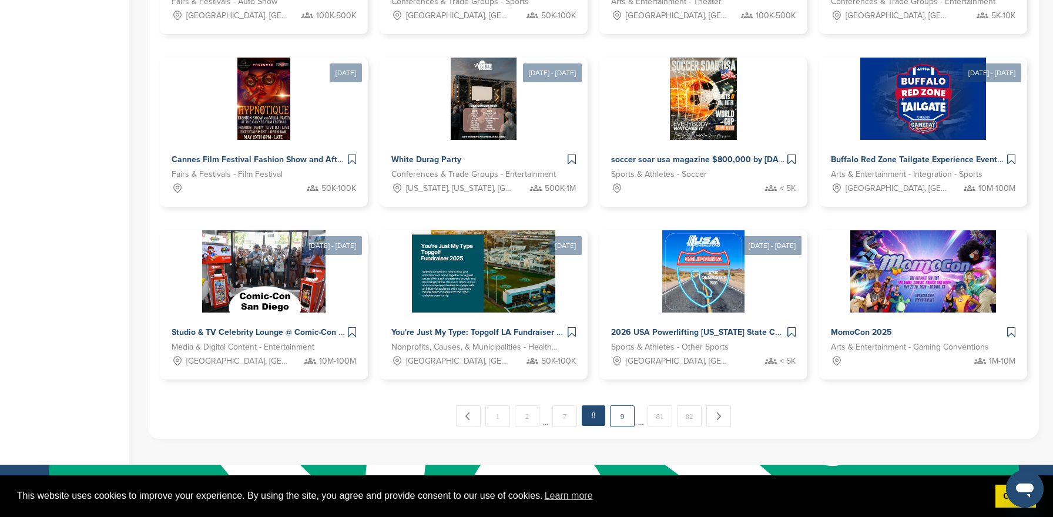
click at [626, 425] on link "9" at bounding box center [622, 416] width 25 height 22
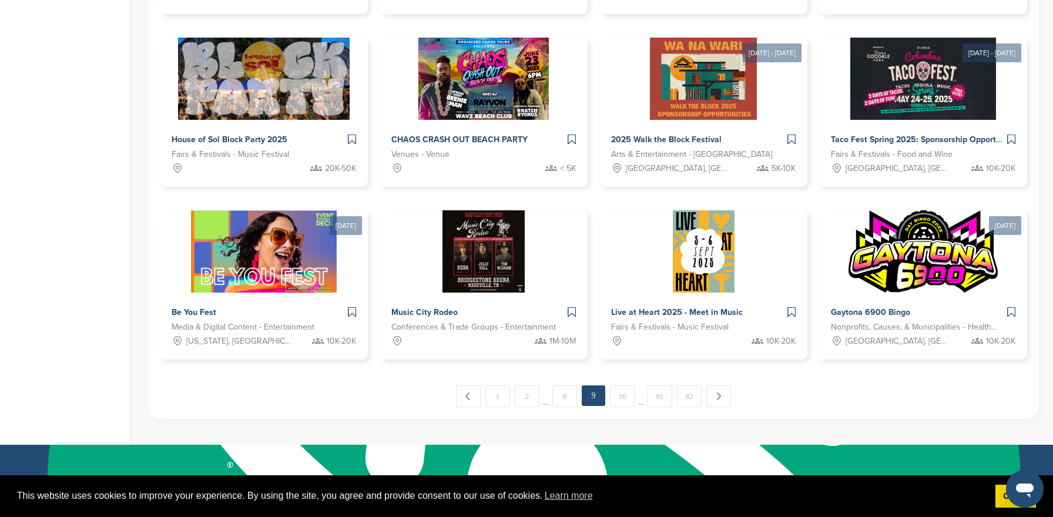
scroll to position [557, 0]
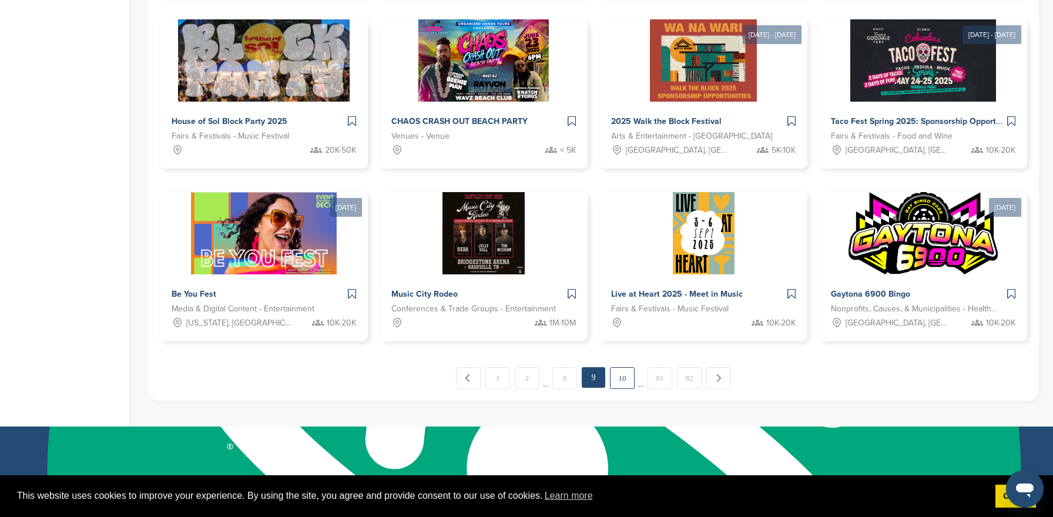
click at [619, 384] on link "10" at bounding box center [622, 378] width 25 height 22
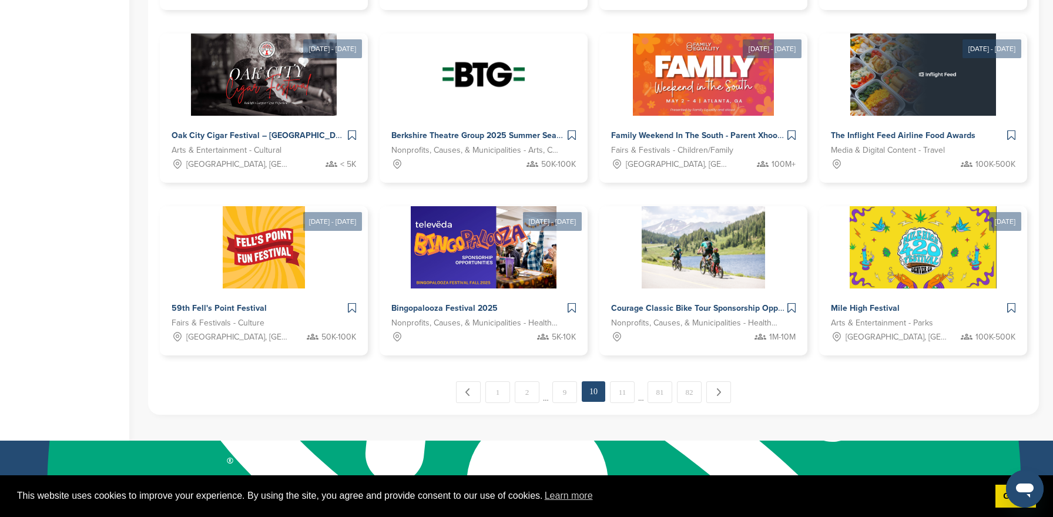
scroll to position [543, 0]
click at [619, 392] on link "11" at bounding box center [622, 393] width 25 height 22
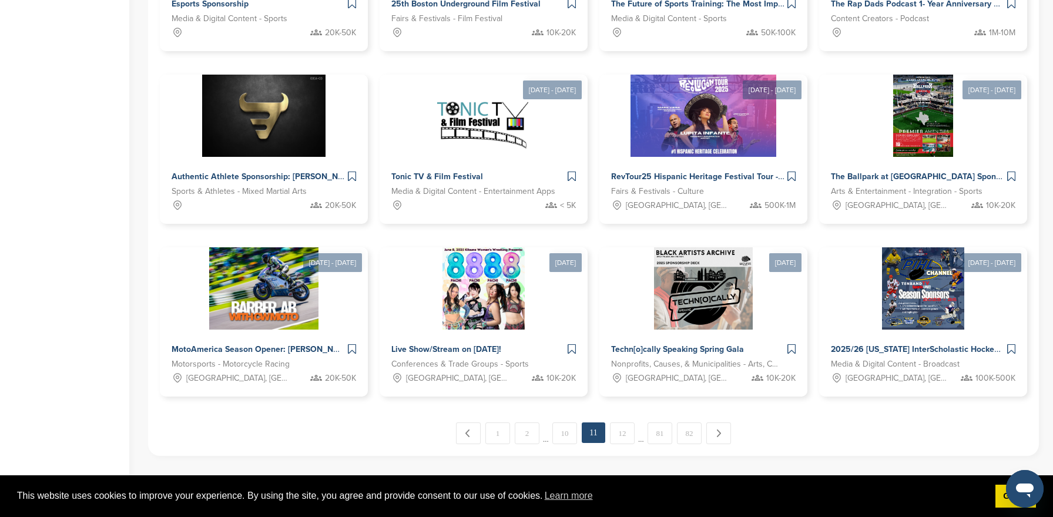
scroll to position [502, 0]
click at [614, 429] on link "12" at bounding box center [622, 433] width 25 height 22
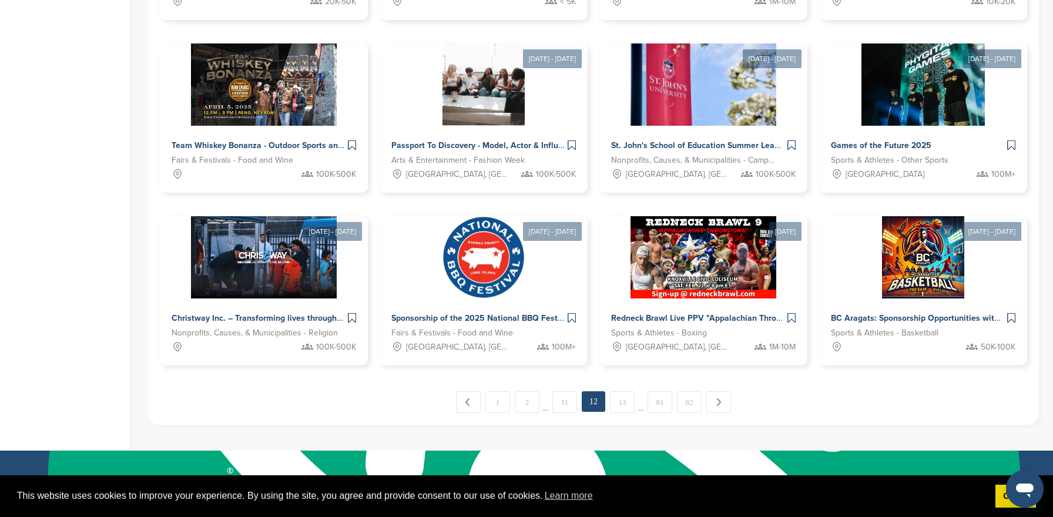
scroll to position [546, 0]
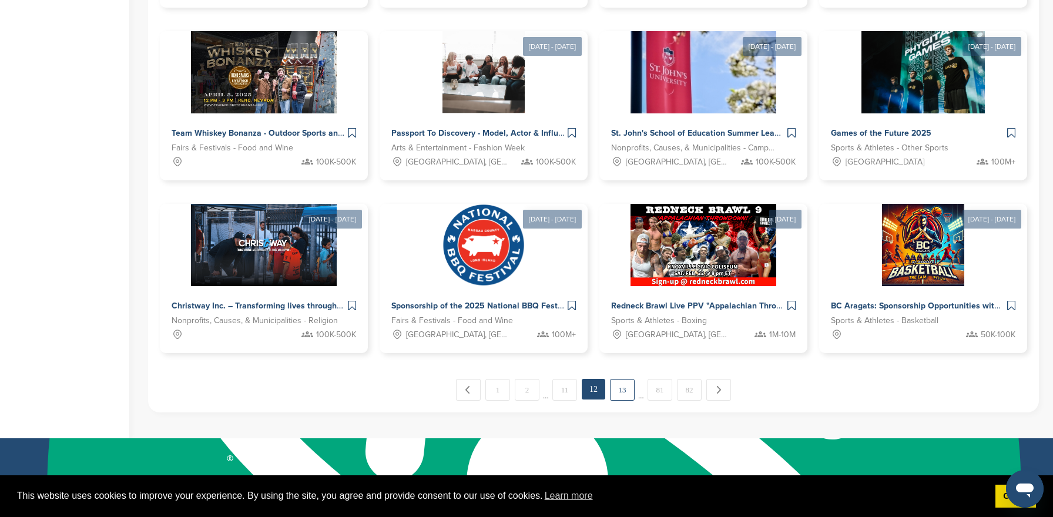
click at [617, 391] on link "13" at bounding box center [622, 390] width 25 height 22
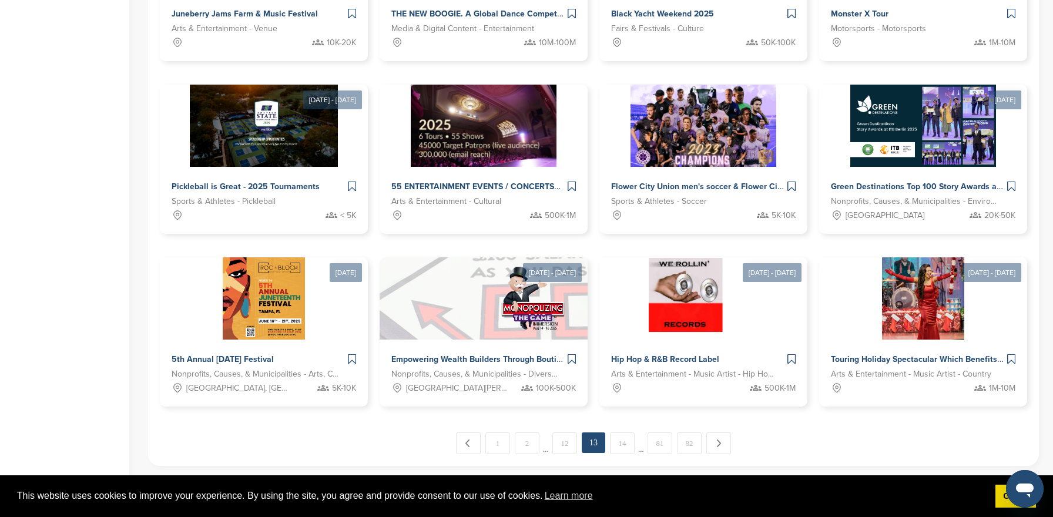
scroll to position [503, 0]
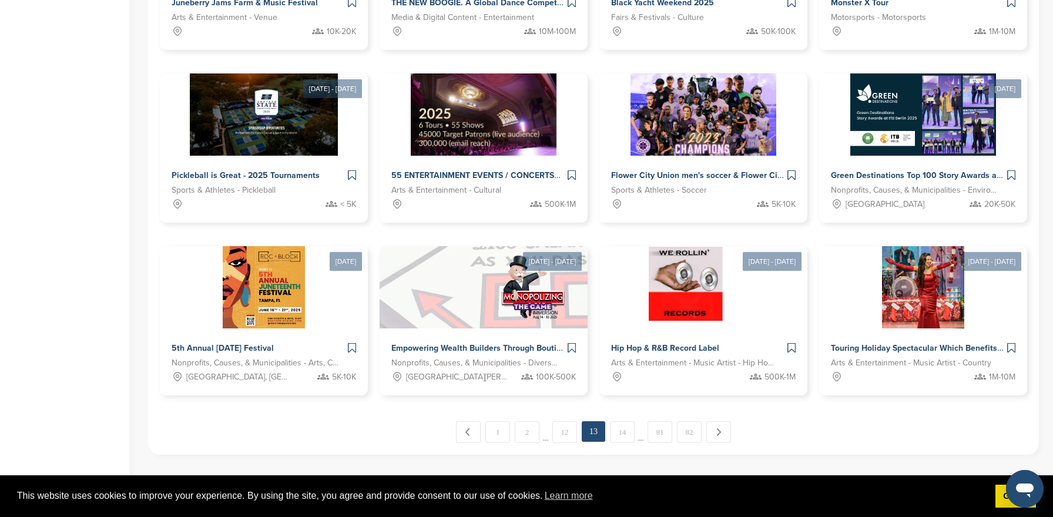
click at [614, 429] on link "14" at bounding box center [622, 432] width 25 height 22
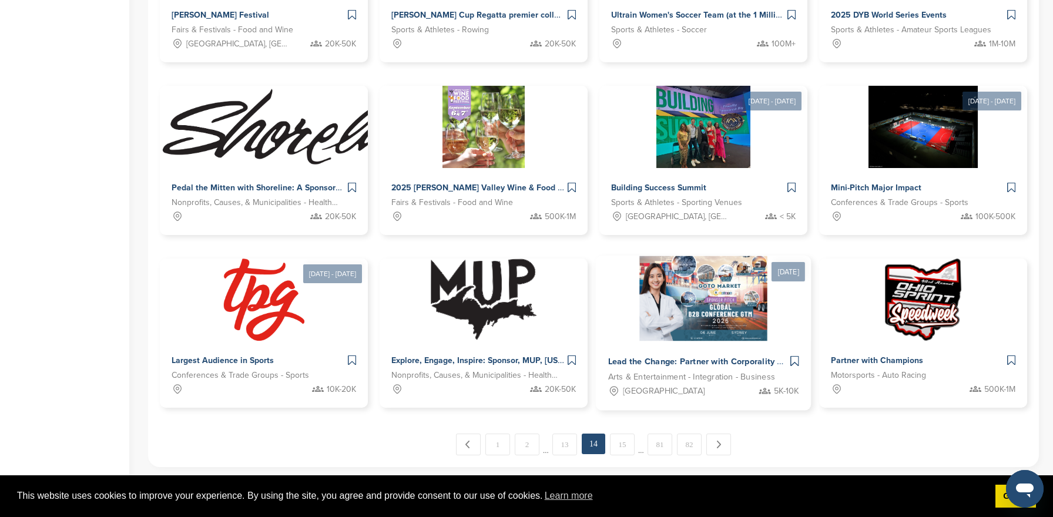
scroll to position [496, 0]
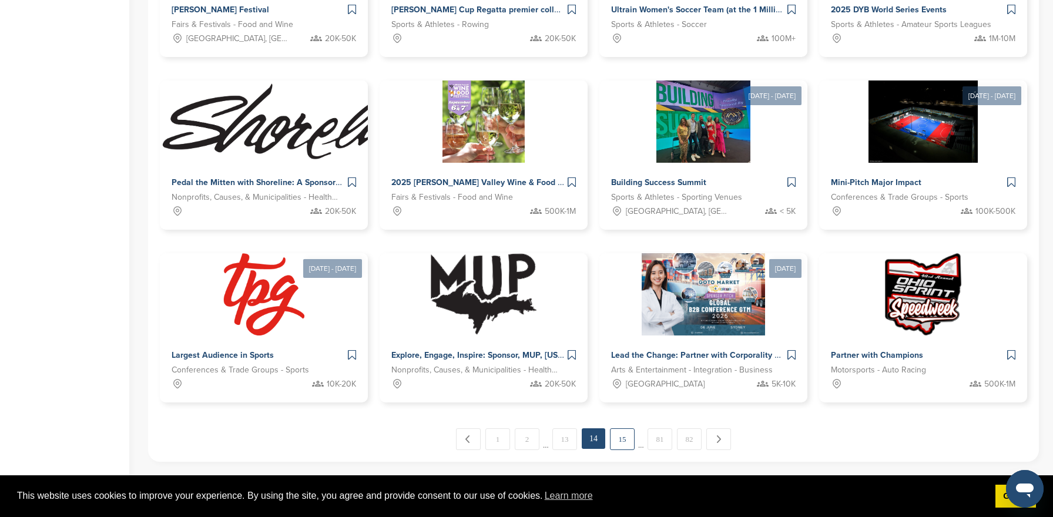
click at [618, 435] on link "15" at bounding box center [622, 439] width 25 height 22
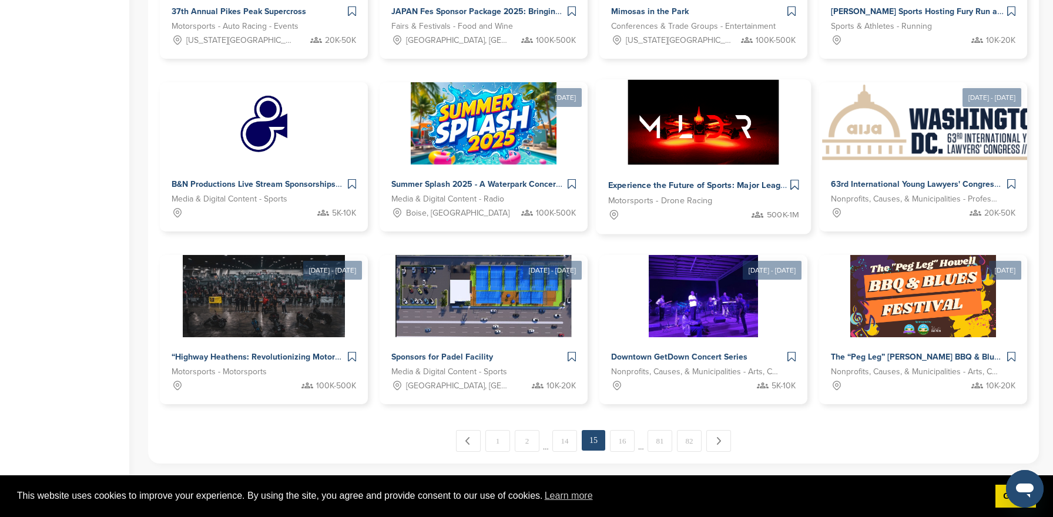
scroll to position [0, 0]
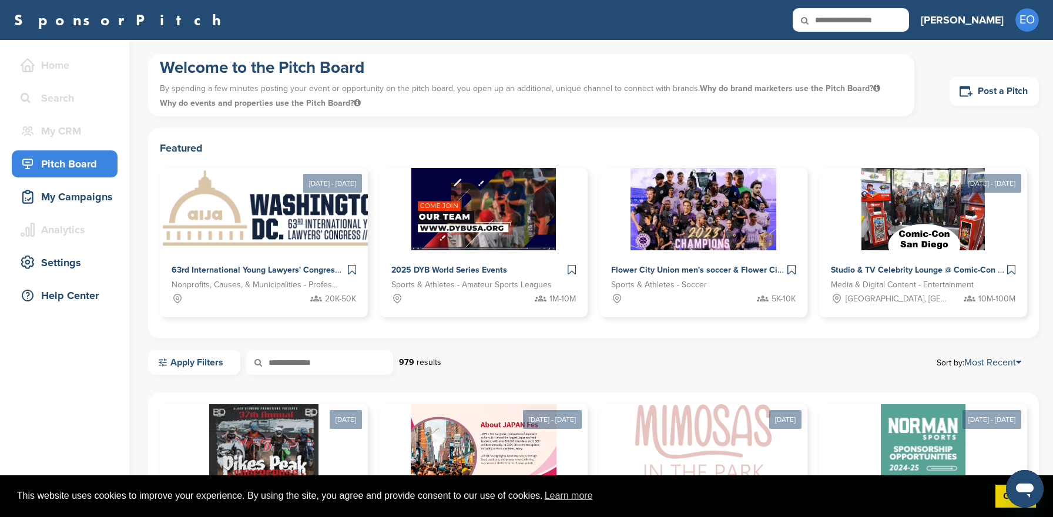
click at [221, 366] on link "Apply Filters" at bounding box center [194, 362] width 92 height 25
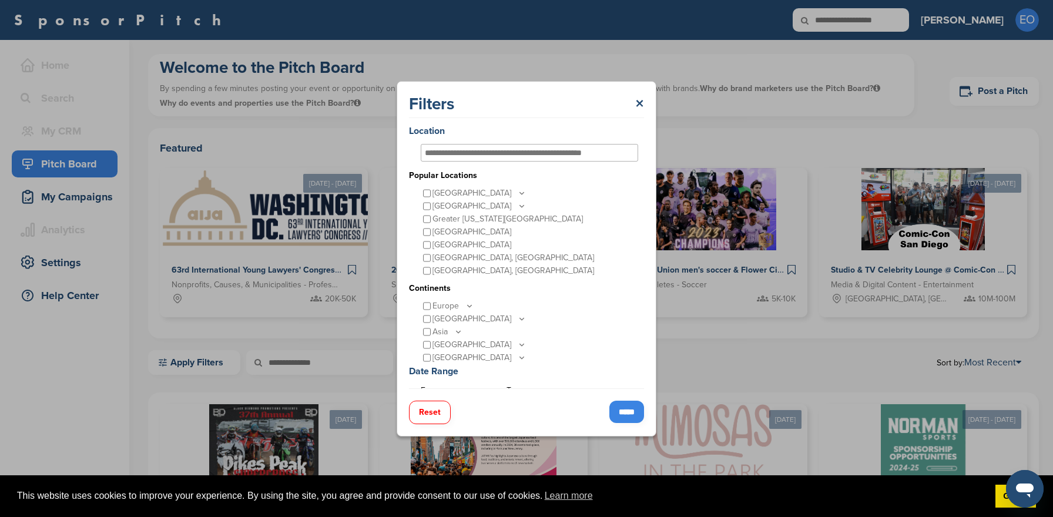
click at [616, 405] on input "*****" at bounding box center [626, 412] width 35 height 22
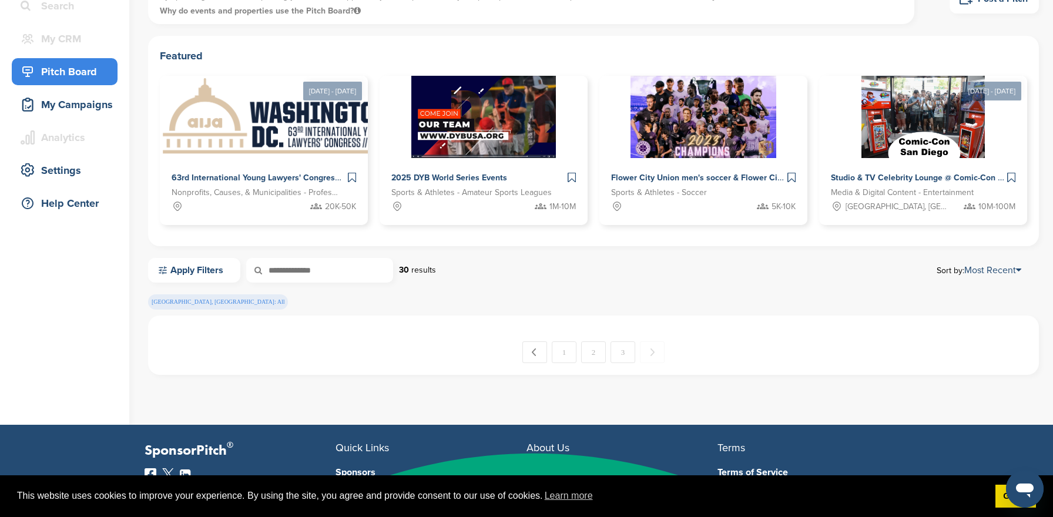
scroll to position [158, 0]
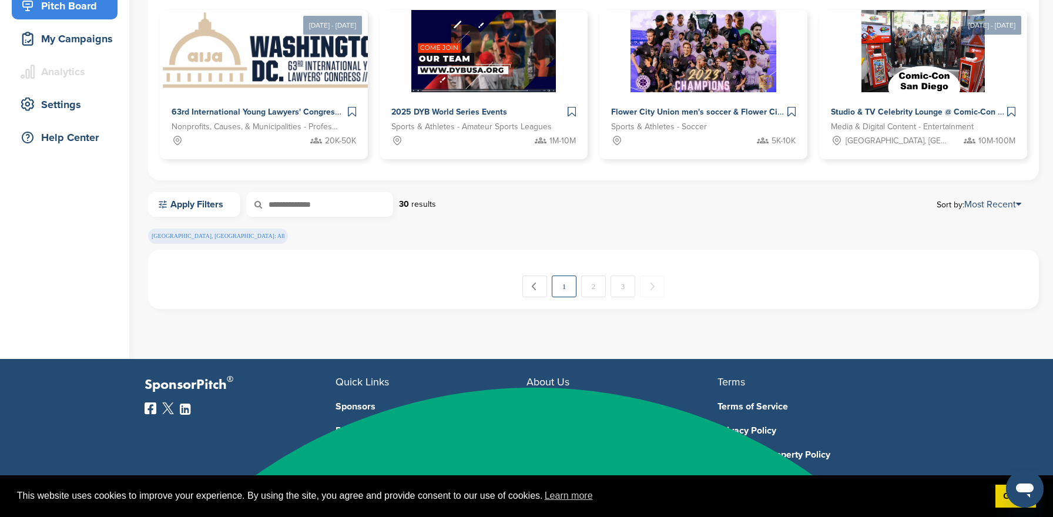
click at [570, 289] on link "1" at bounding box center [564, 287] width 25 height 22
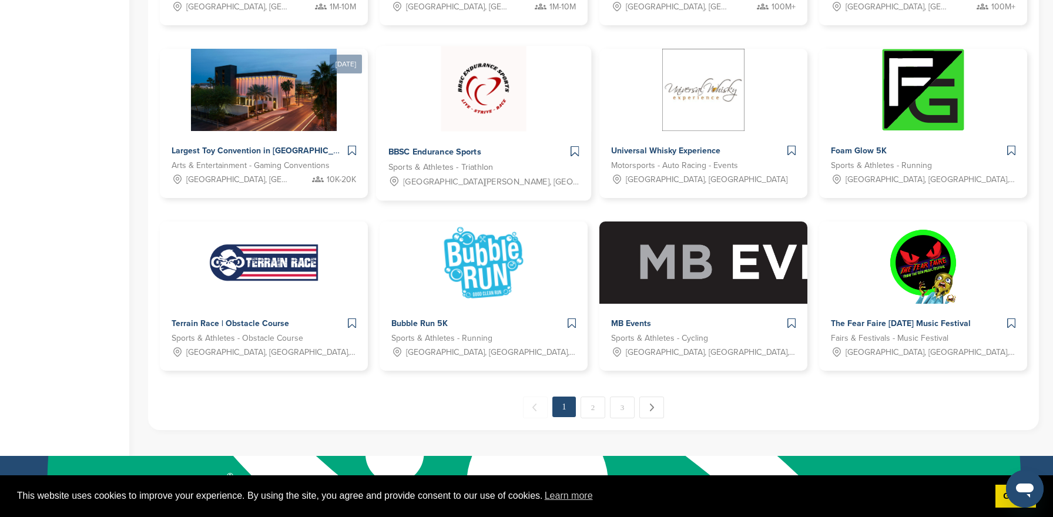
scroll to position [540, 0]
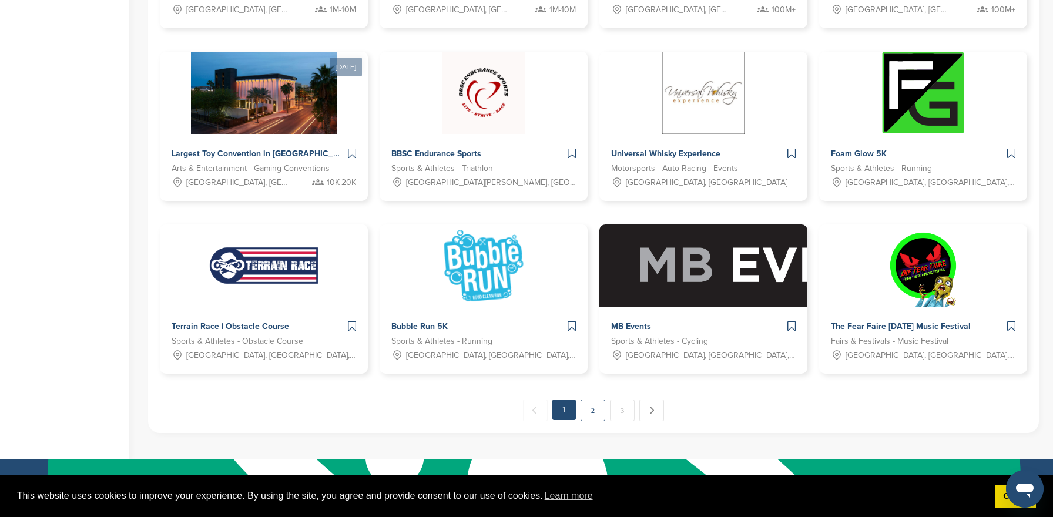
click at [590, 407] on link "2" at bounding box center [592, 410] width 25 height 22
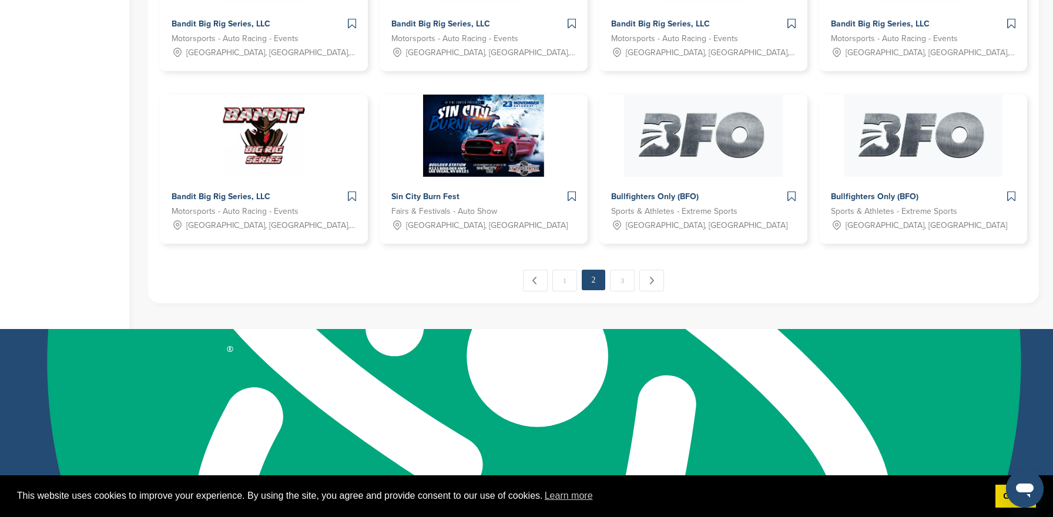
scroll to position [676, 0]
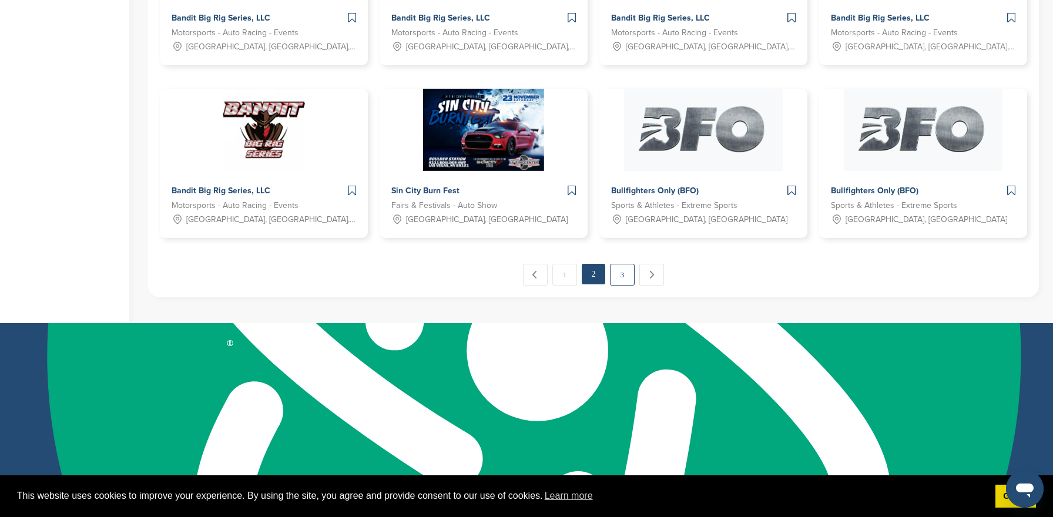
click at [620, 272] on link "3" at bounding box center [622, 275] width 25 height 22
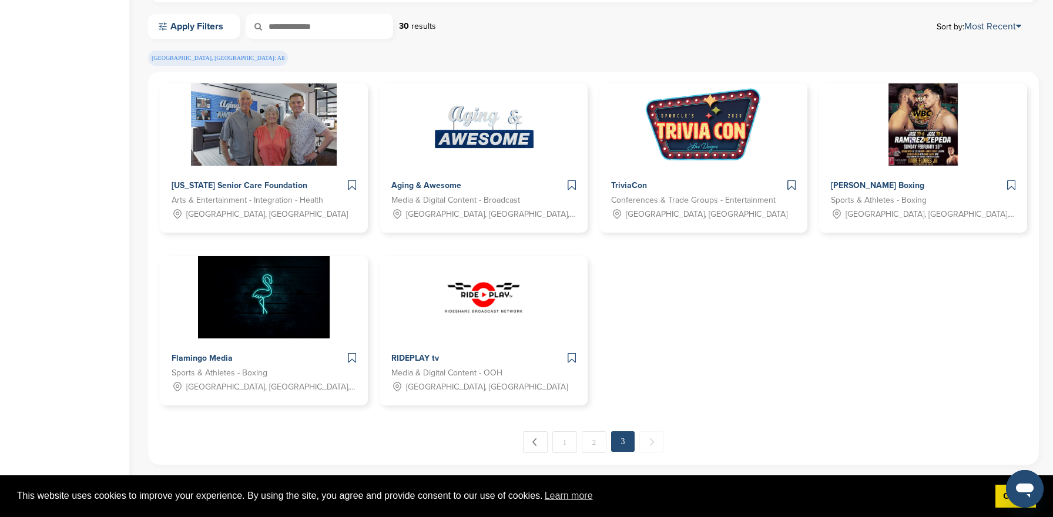
scroll to position [338, 0]
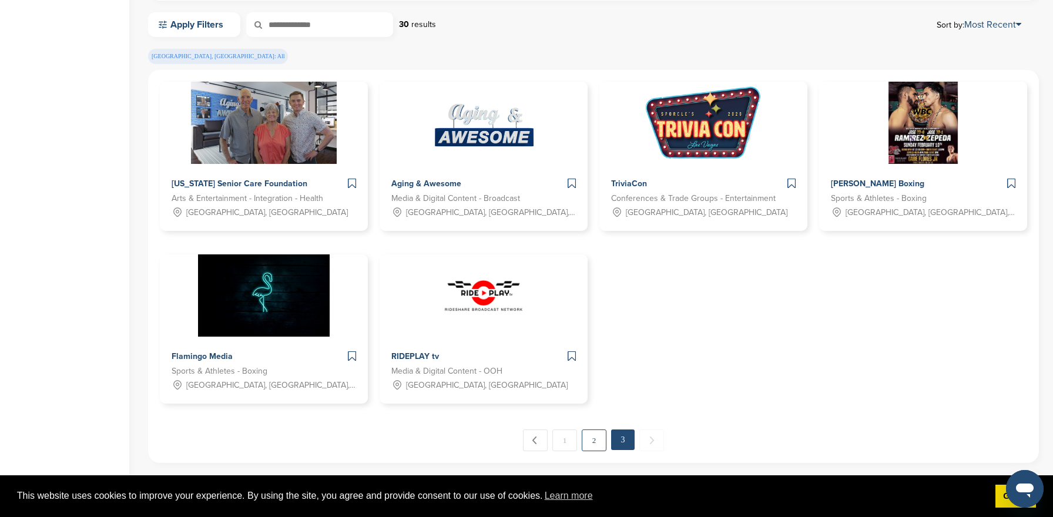
click at [597, 442] on link "2" at bounding box center [594, 440] width 25 height 22
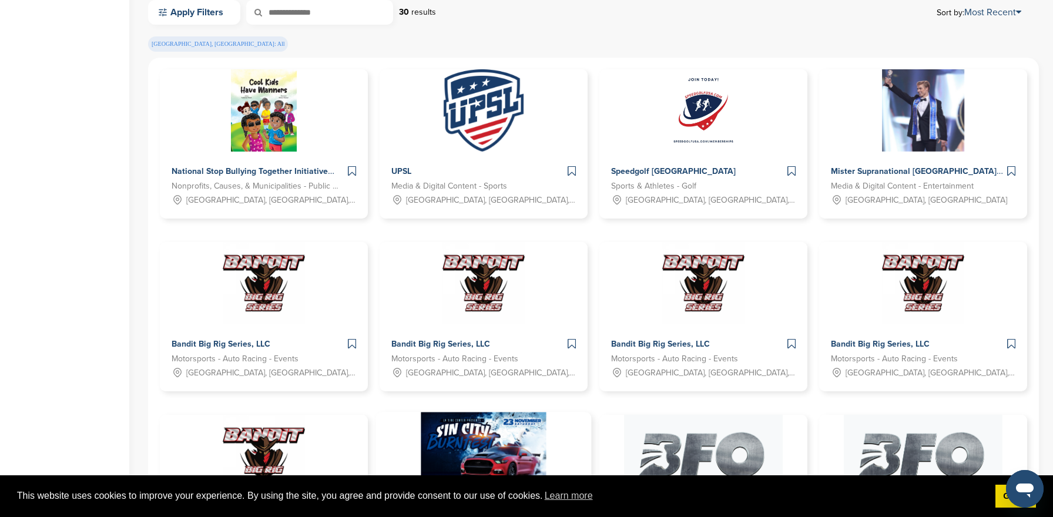
scroll to position [352, 0]
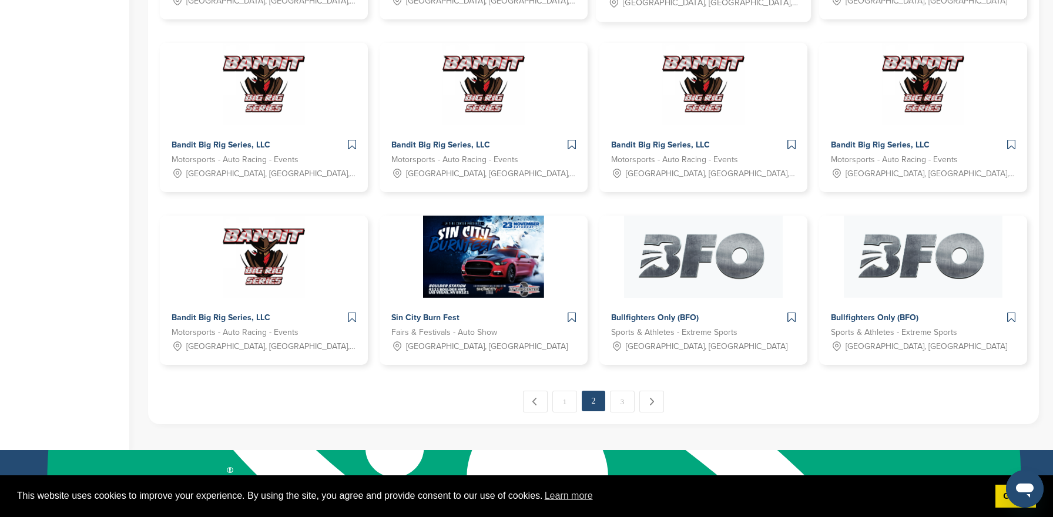
scroll to position [550, 0]
click at [572, 412] on div "National Stop Bullying Together Initiative Nonprofits, Causes, & Municipalities…" at bounding box center [593, 141] width 891 height 566
click at [572, 407] on link "1" at bounding box center [564, 401] width 25 height 22
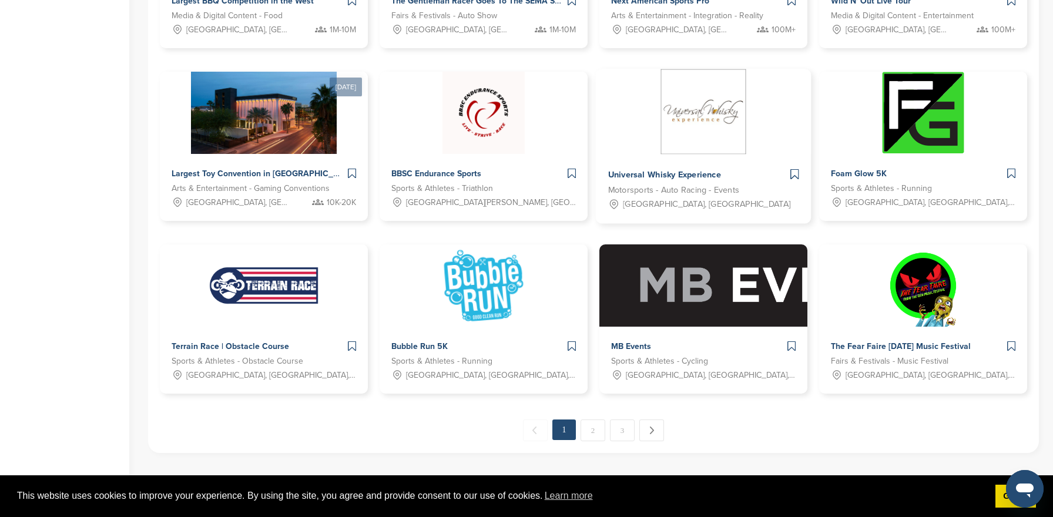
scroll to position [625, 0]
